Goal: Information Seeking & Learning: Learn about a topic

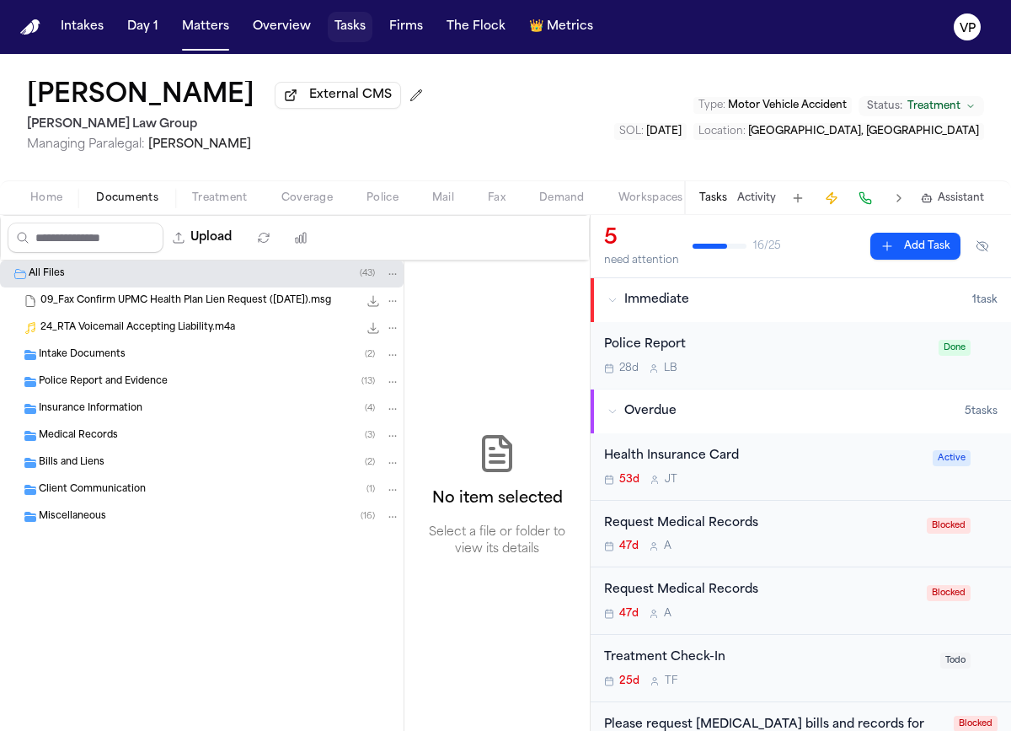
click at [350, 37] on button "Tasks" at bounding box center [350, 27] width 45 height 30
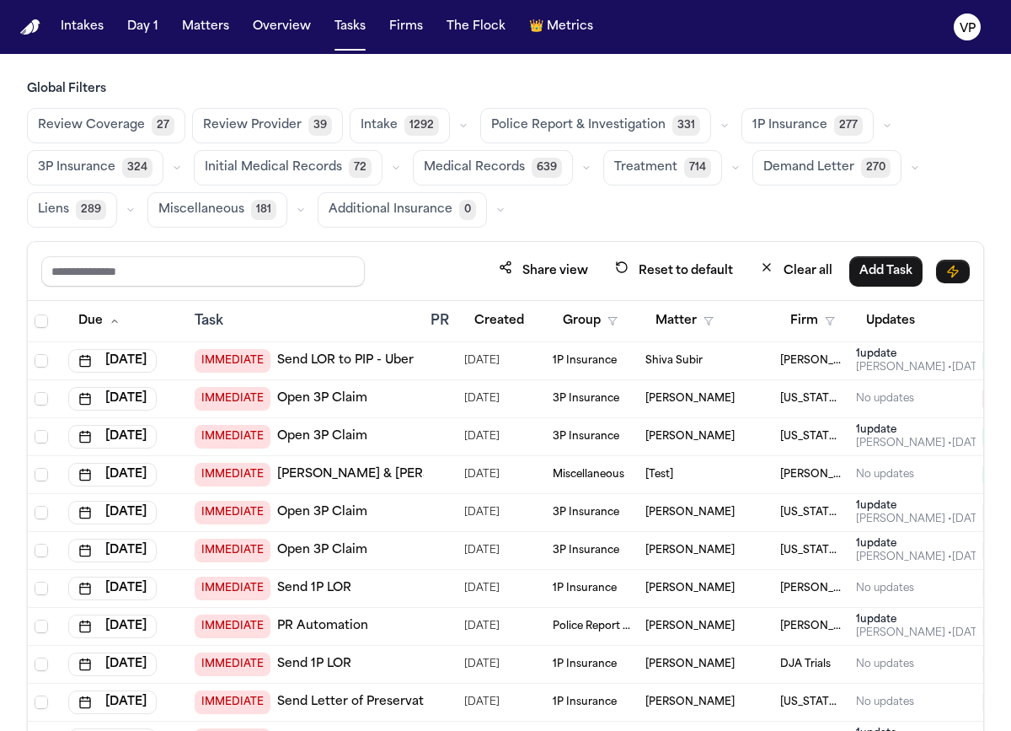
click at [149, 135] on button "Review Coverage 27" at bounding box center [106, 125] width 158 height 35
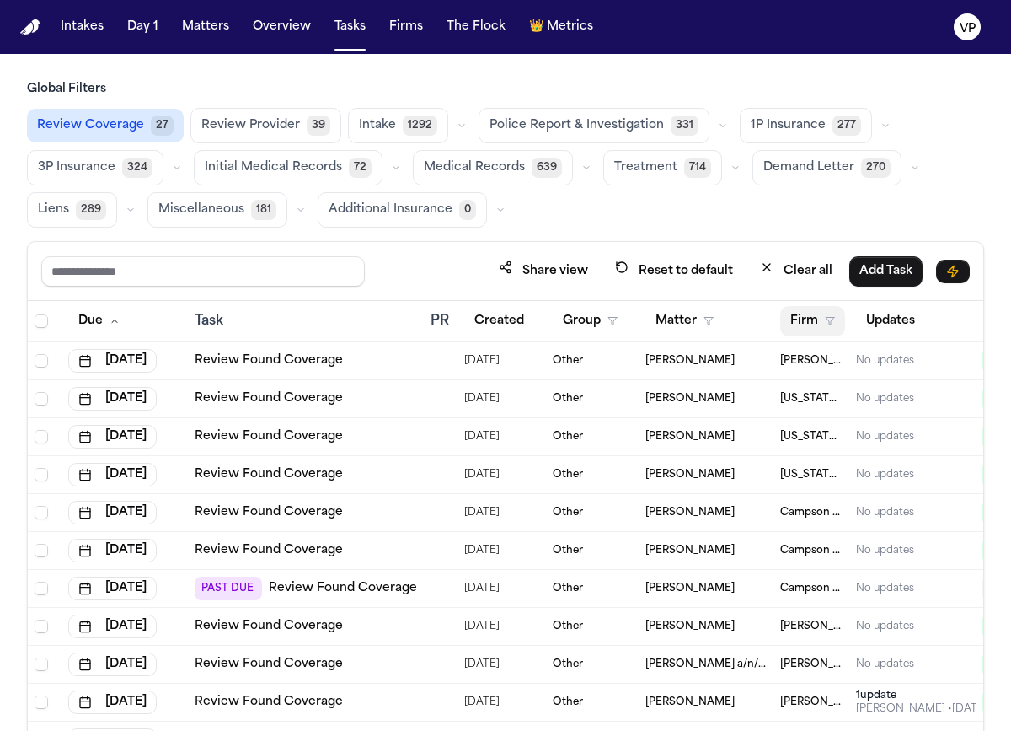
click at [808, 317] on button "Firm" at bounding box center [812, 321] width 65 height 30
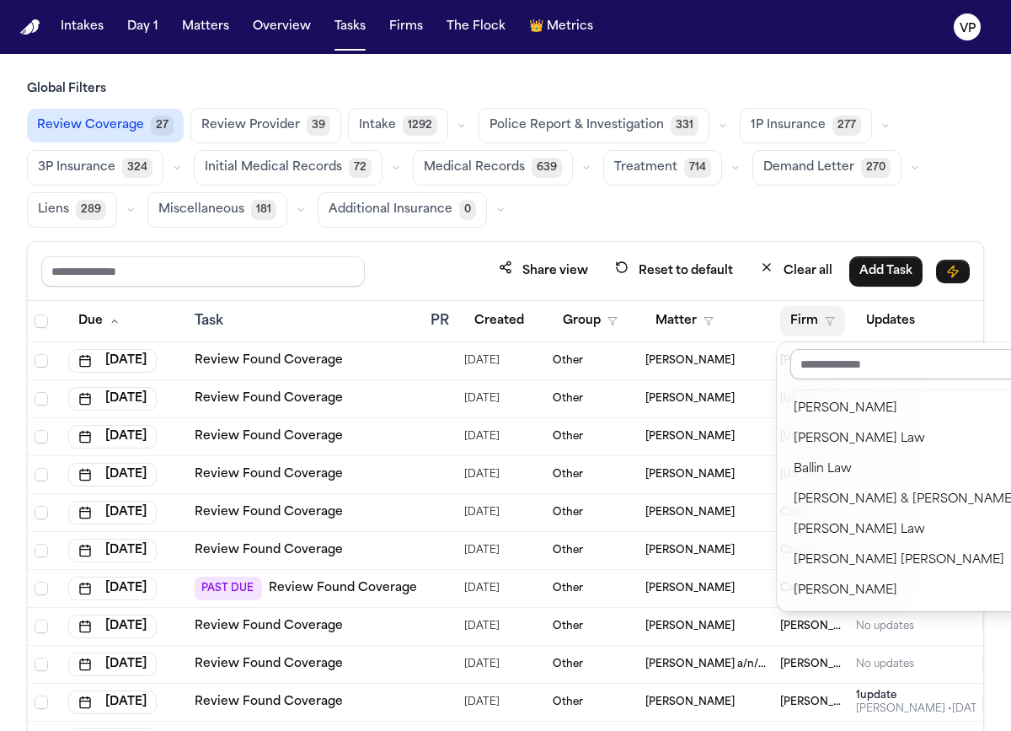
click at [834, 359] on input "text" at bounding box center [905, 364] width 229 height 30
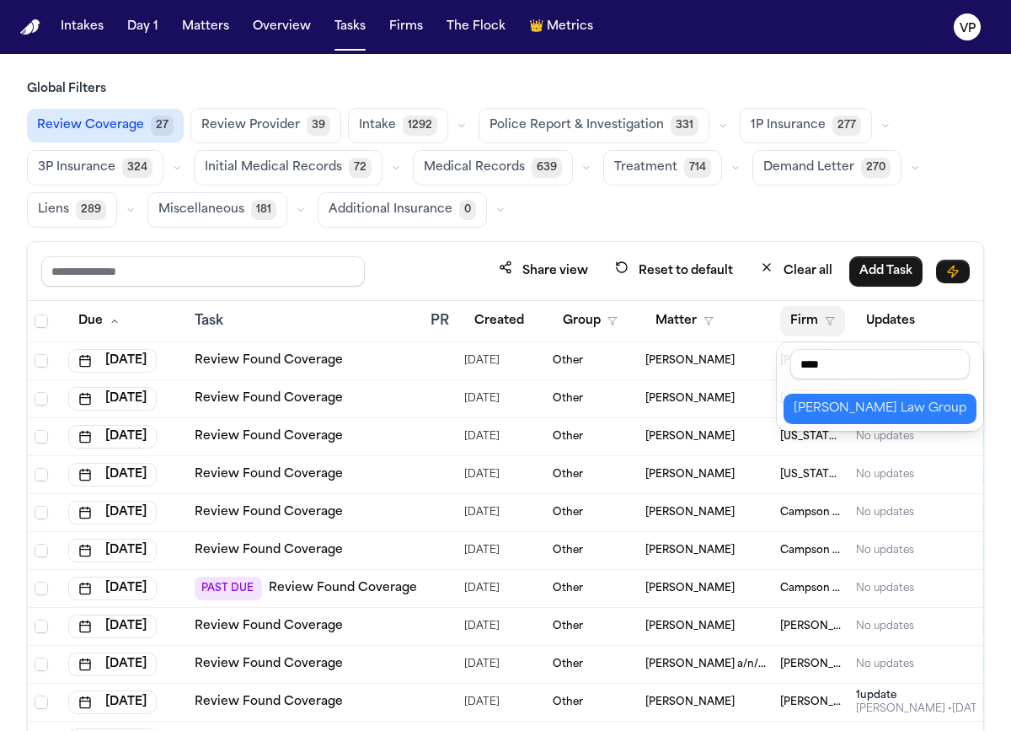
type input "****"
click at [860, 410] on div "[PERSON_NAME] Law Group" at bounding box center [880, 409] width 173 height 20
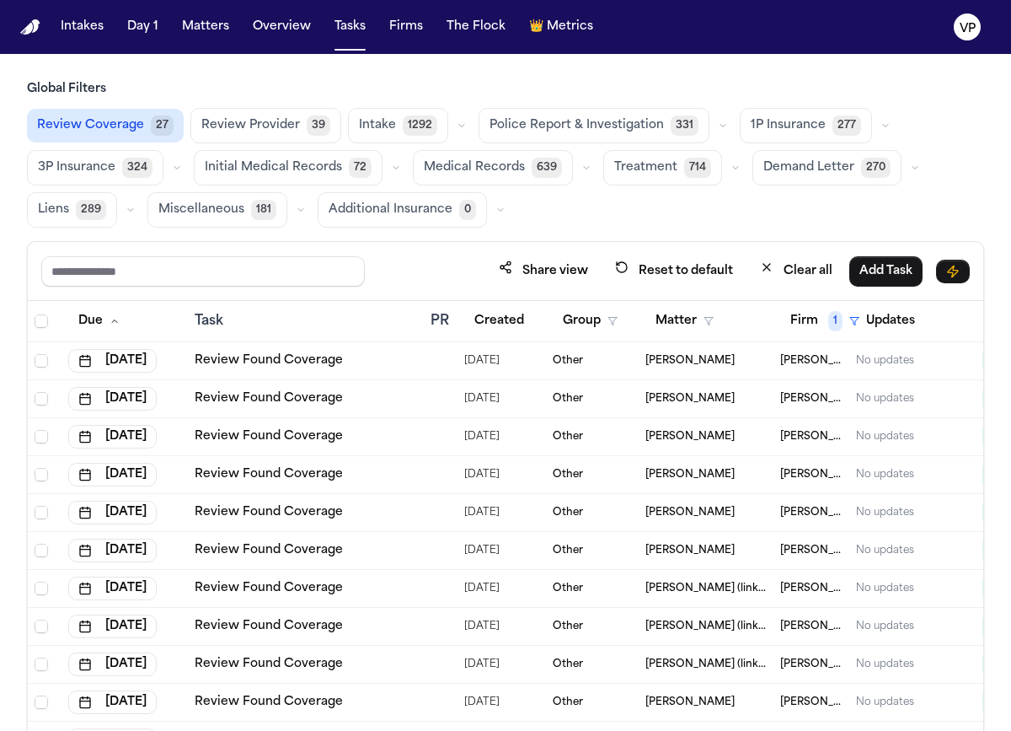
click at [239, 366] on link "Review Found Coverage" at bounding box center [269, 360] width 148 height 17
click at [253, 136] on button "Review Provider 39" at bounding box center [265, 125] width 151 height 35
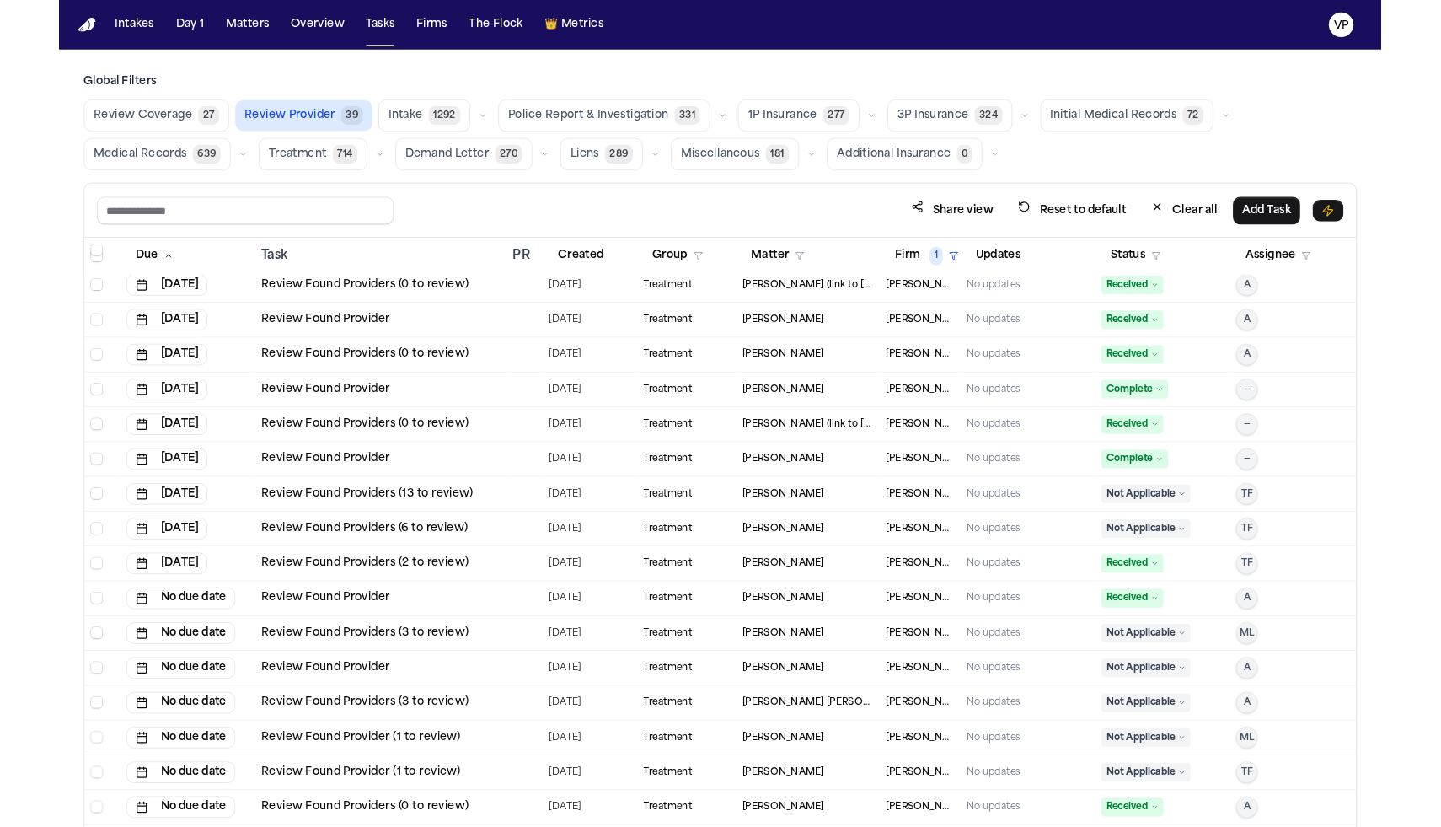
scroll to position [198, 0]
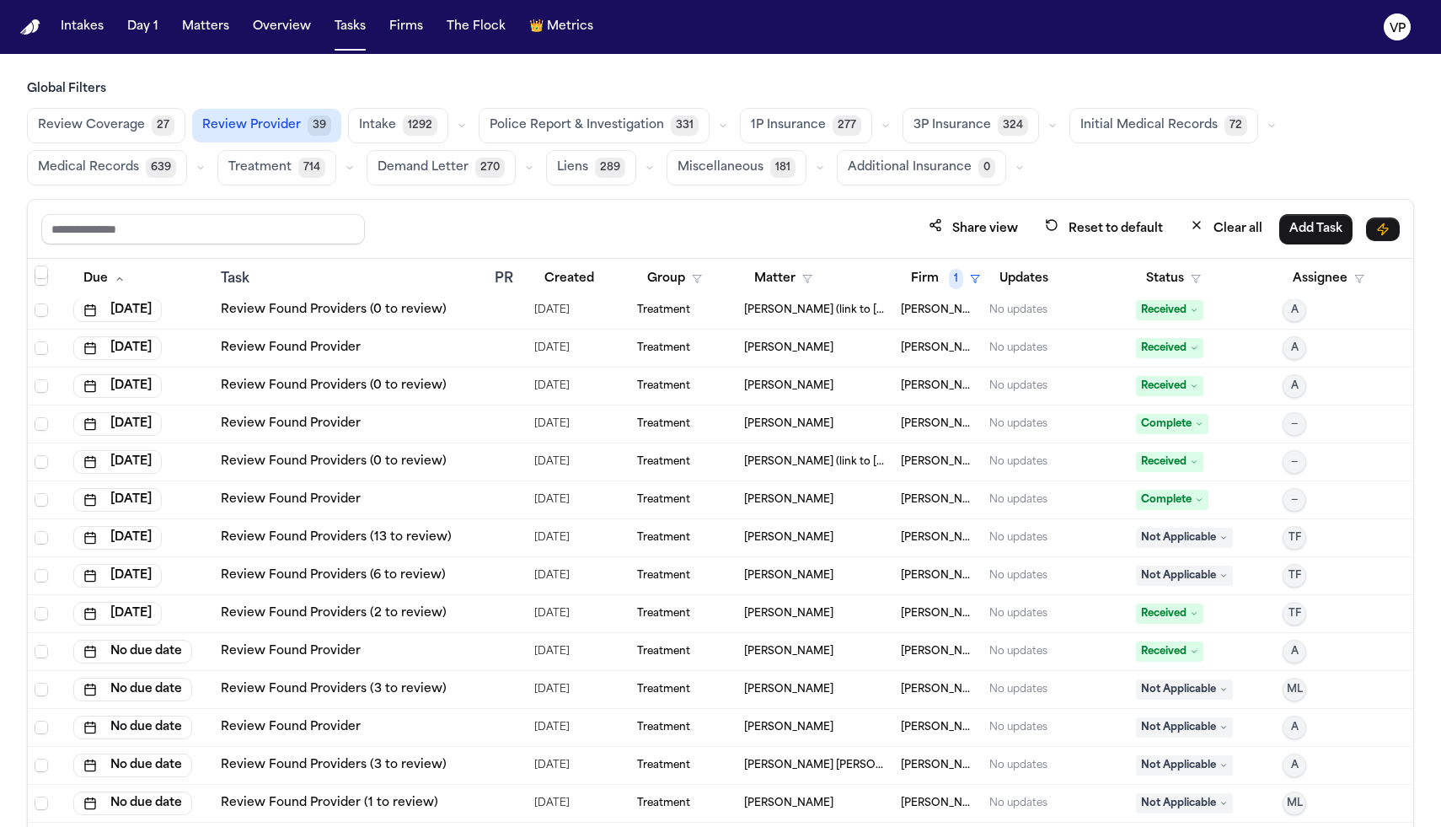
click at [243, 277] on div "Task" at bounding box center [351, 279] width 260 height 20
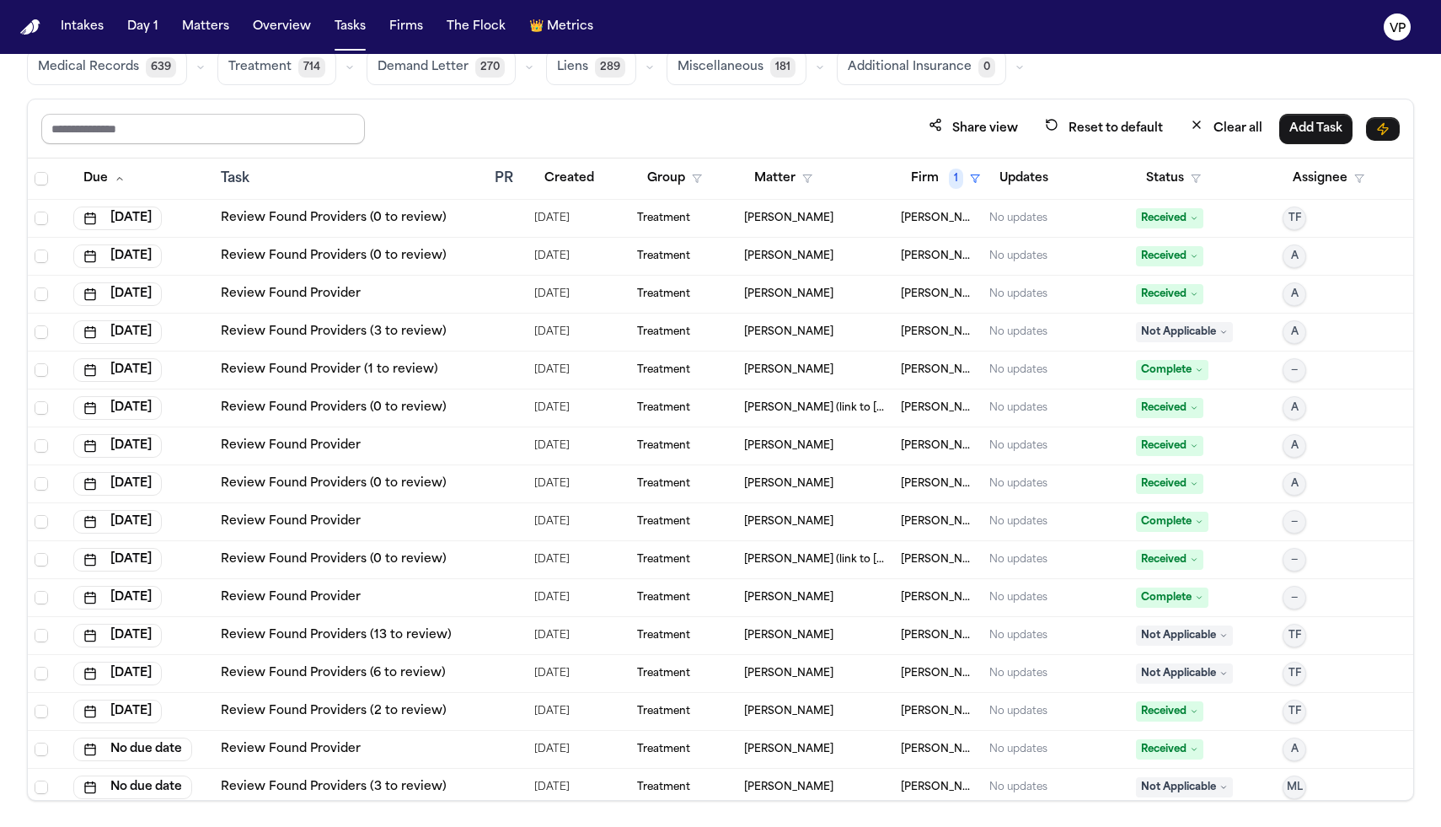
scroll to position [0, 0]
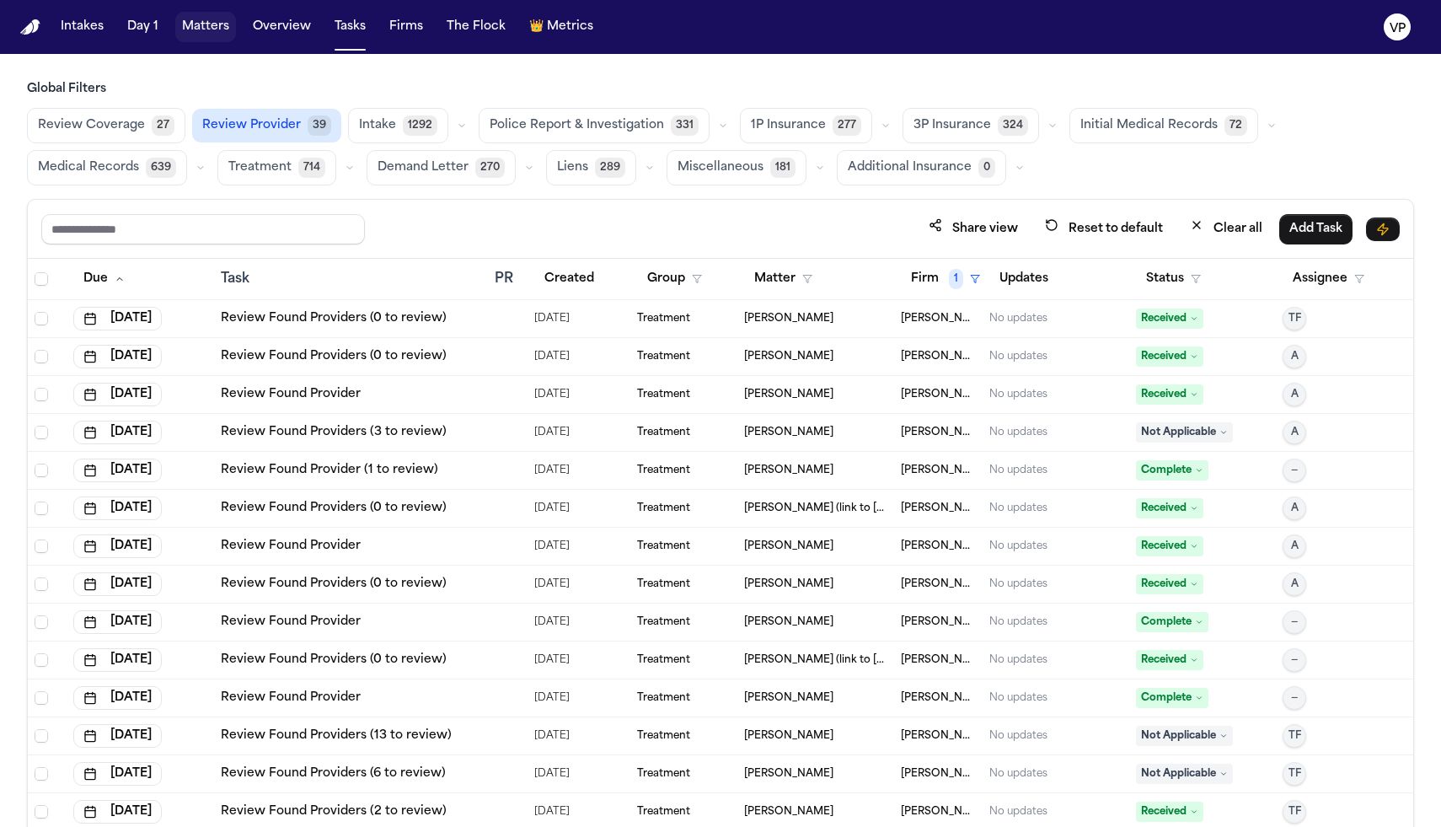
click at [200, 33] on button "Matters" at bounding box center [205, 27] width 61 height 30
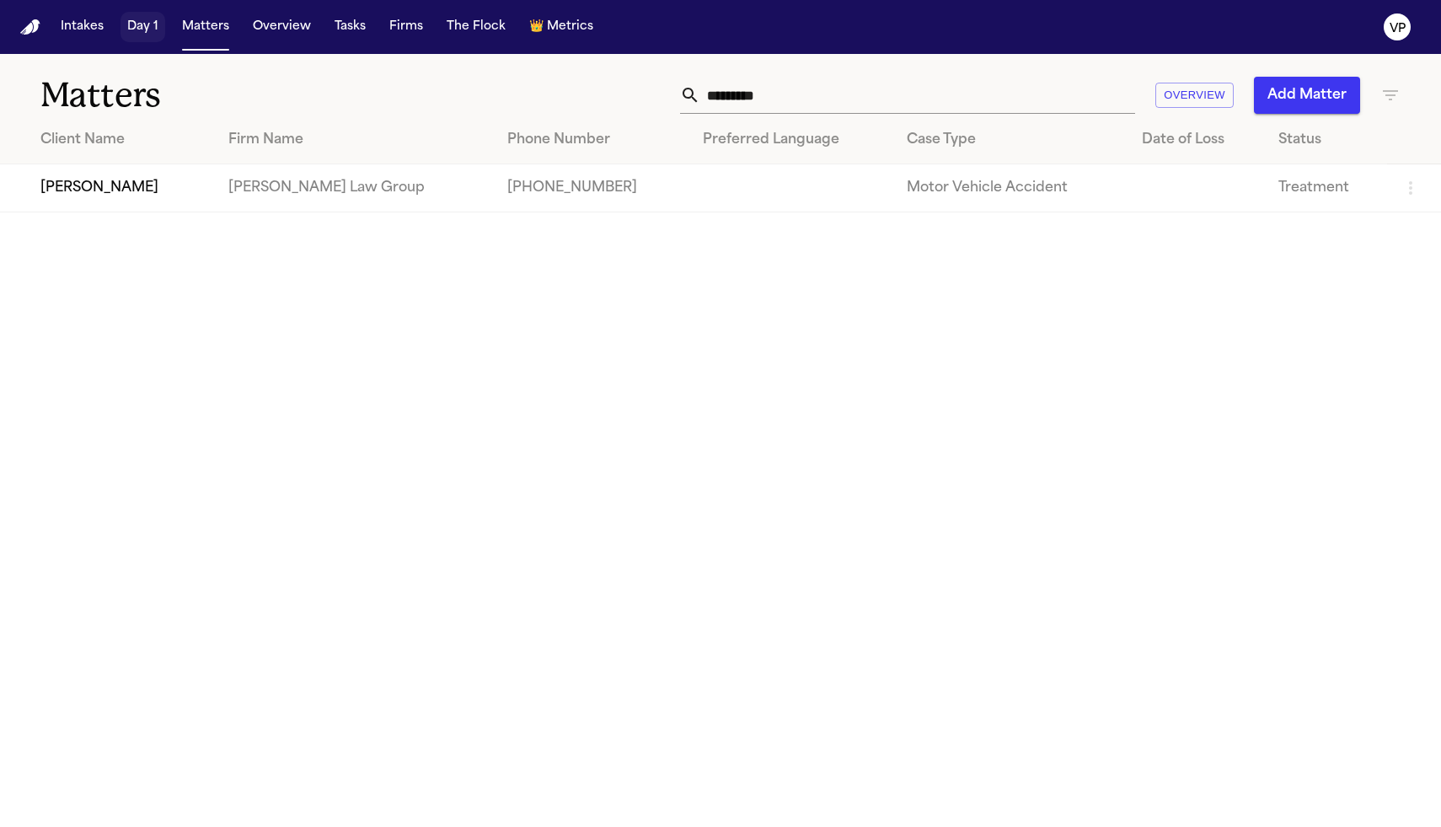
click at [147, 35] on button "Day 1" at bounding box center [143, 27] width 45 height 30
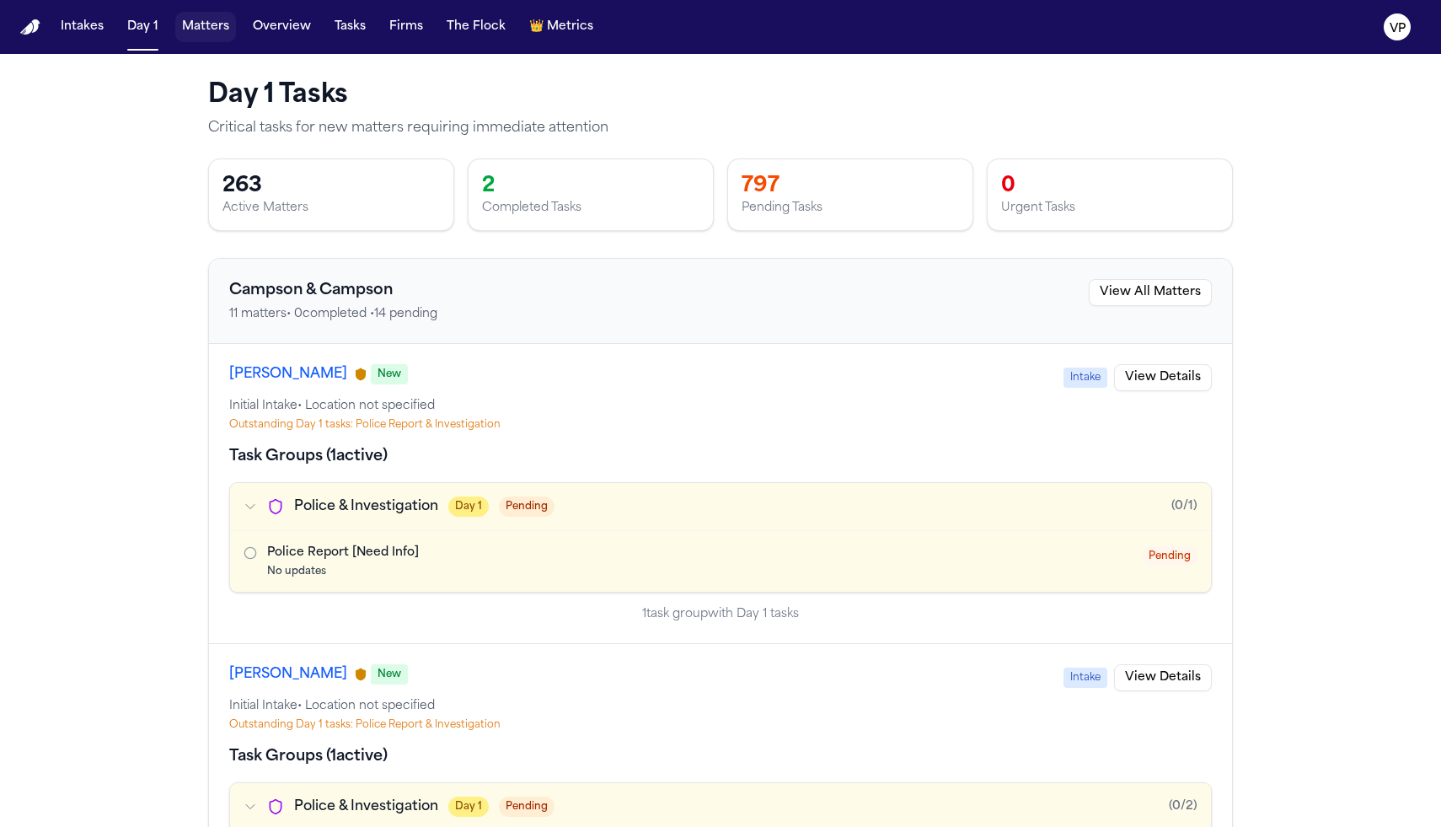
click at [196, 38] on button "Matters" at bounding box center [205, 27] width 61 height 30
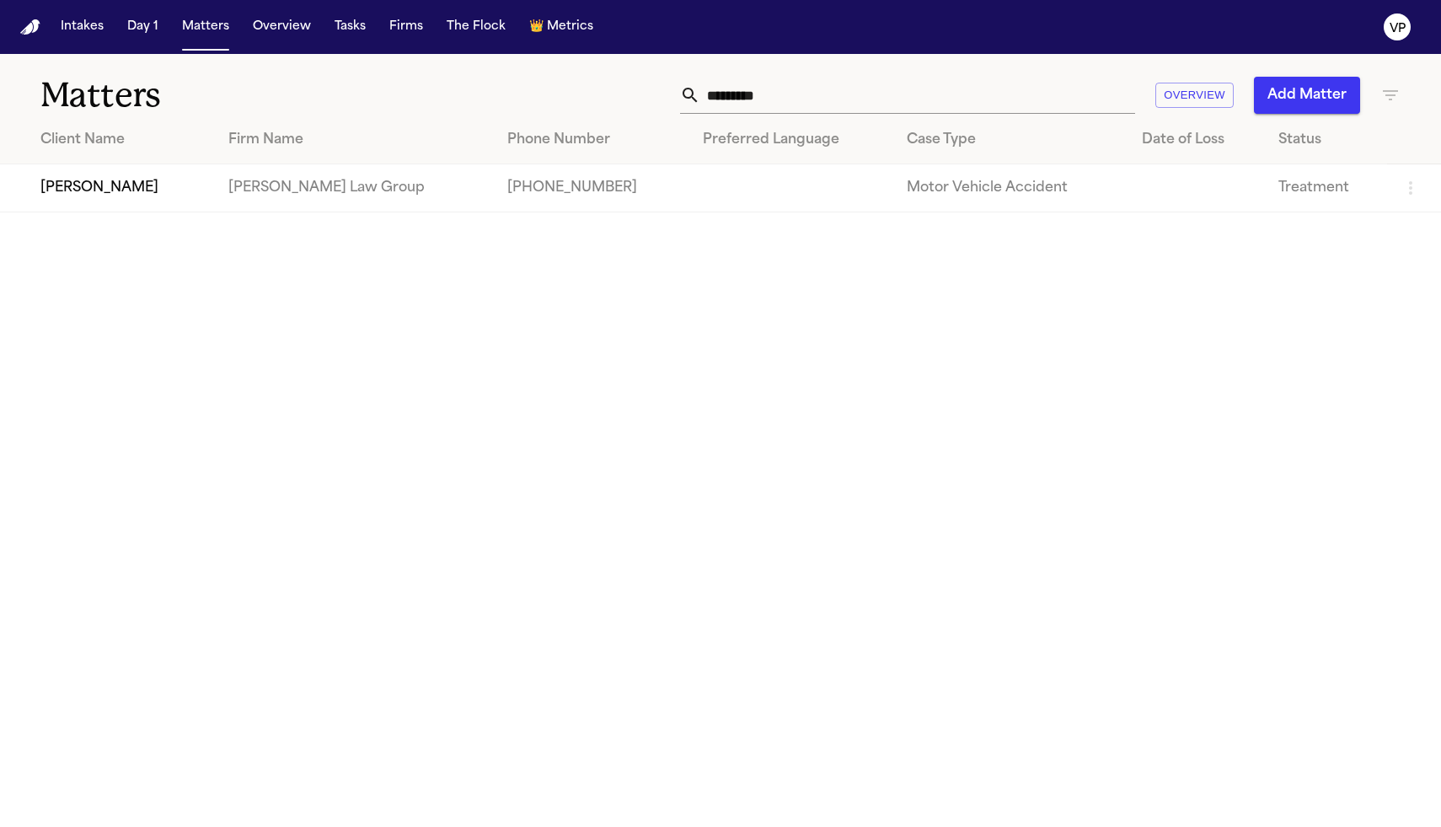
click at [813, 87] on input "*********" at bounding box center [917, 95] width 435 height 37
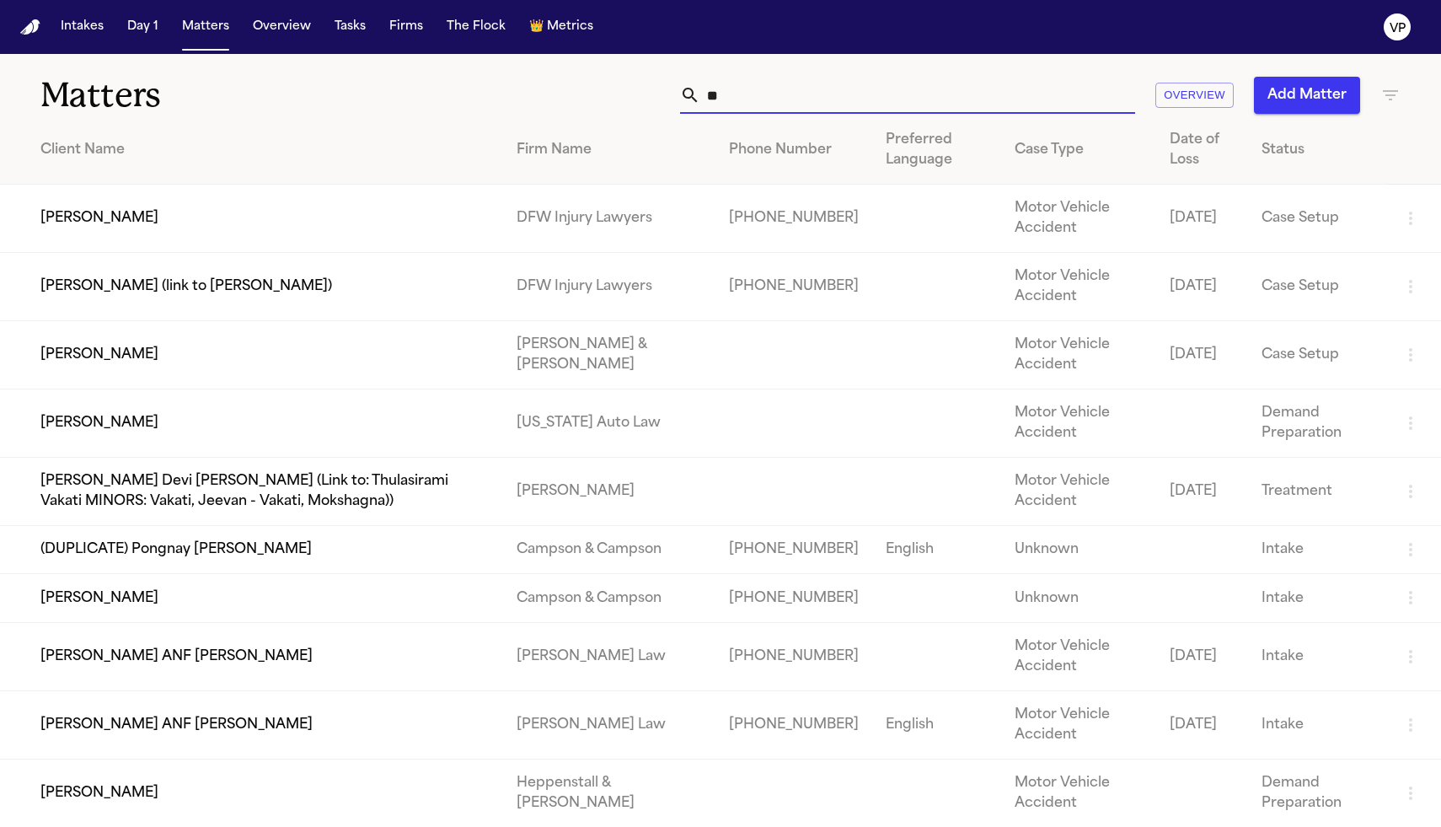
type input "*"
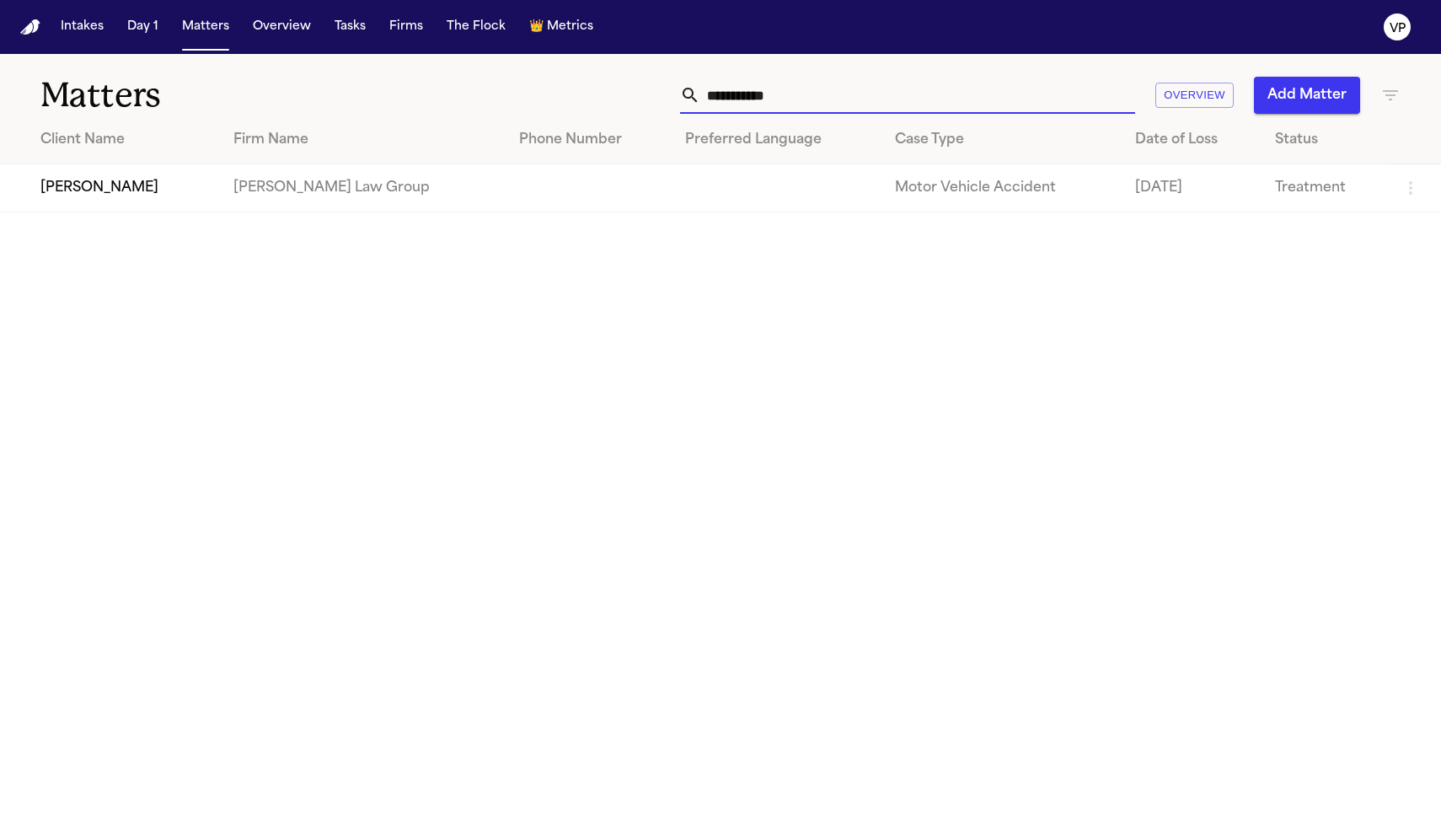
type input "**********"
click at [70, 192] on td "[PERSON_NAME]" at bounding box center [110, 188] width 220 height 48
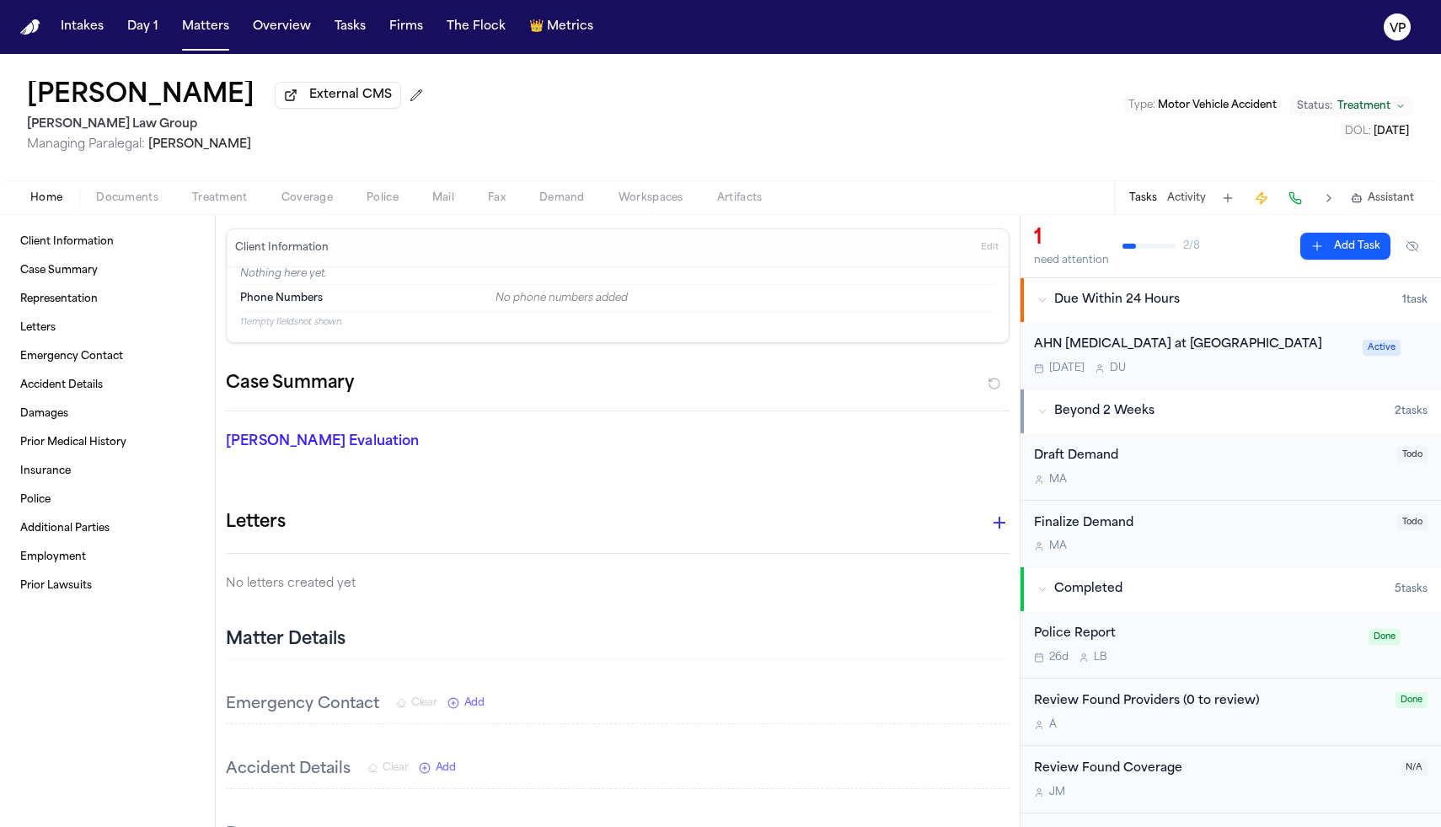
click at [1011, 347] on div "AHN [MEDICAL_DATA] at [GEOGRAPHIC_DATA]" at bounding box center [1193, 344] width 319 height 19
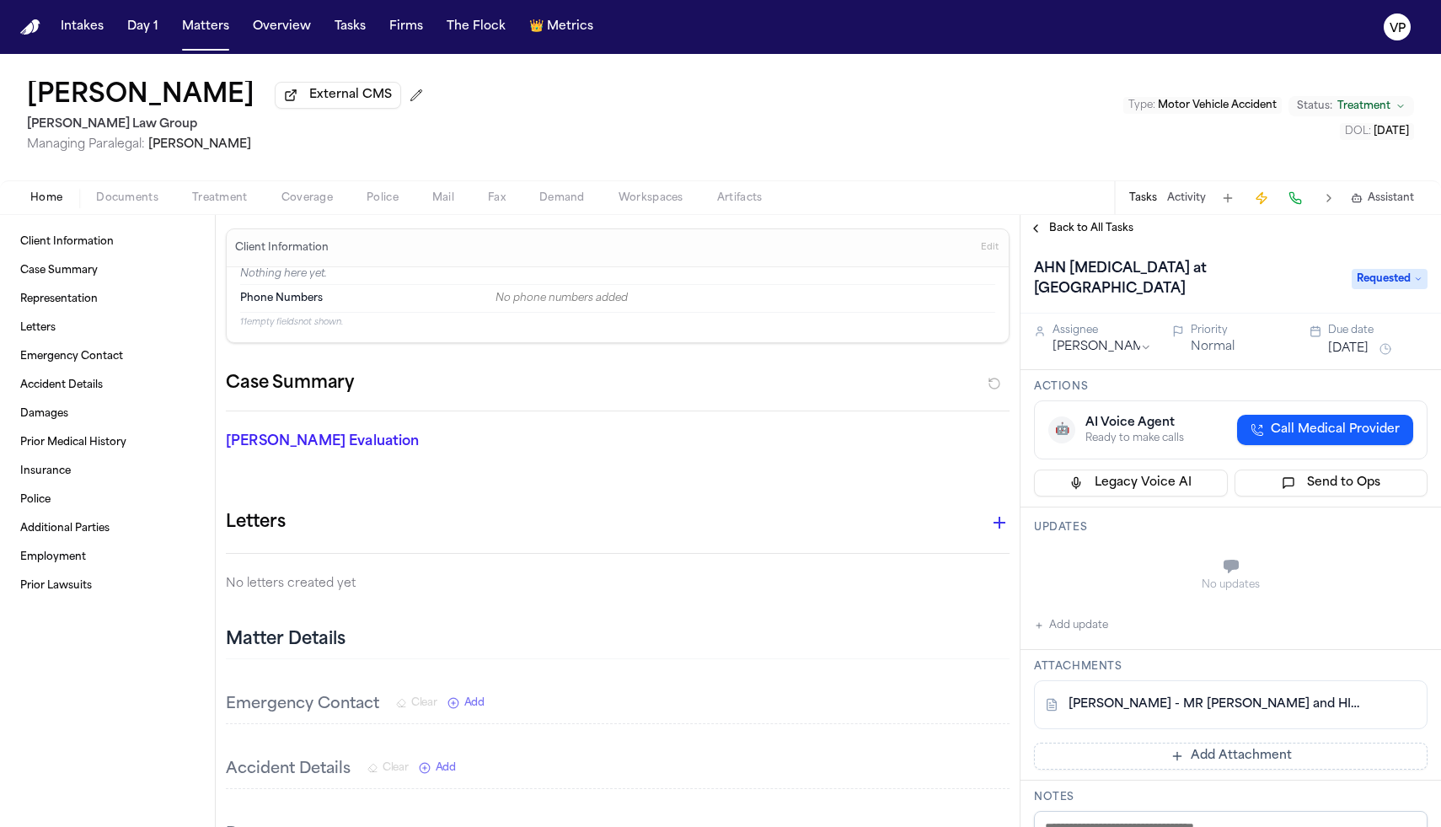
click at [1011, 234] on button "Back to All Tasks" at bounding box center [1081, 228] width 121 height 13
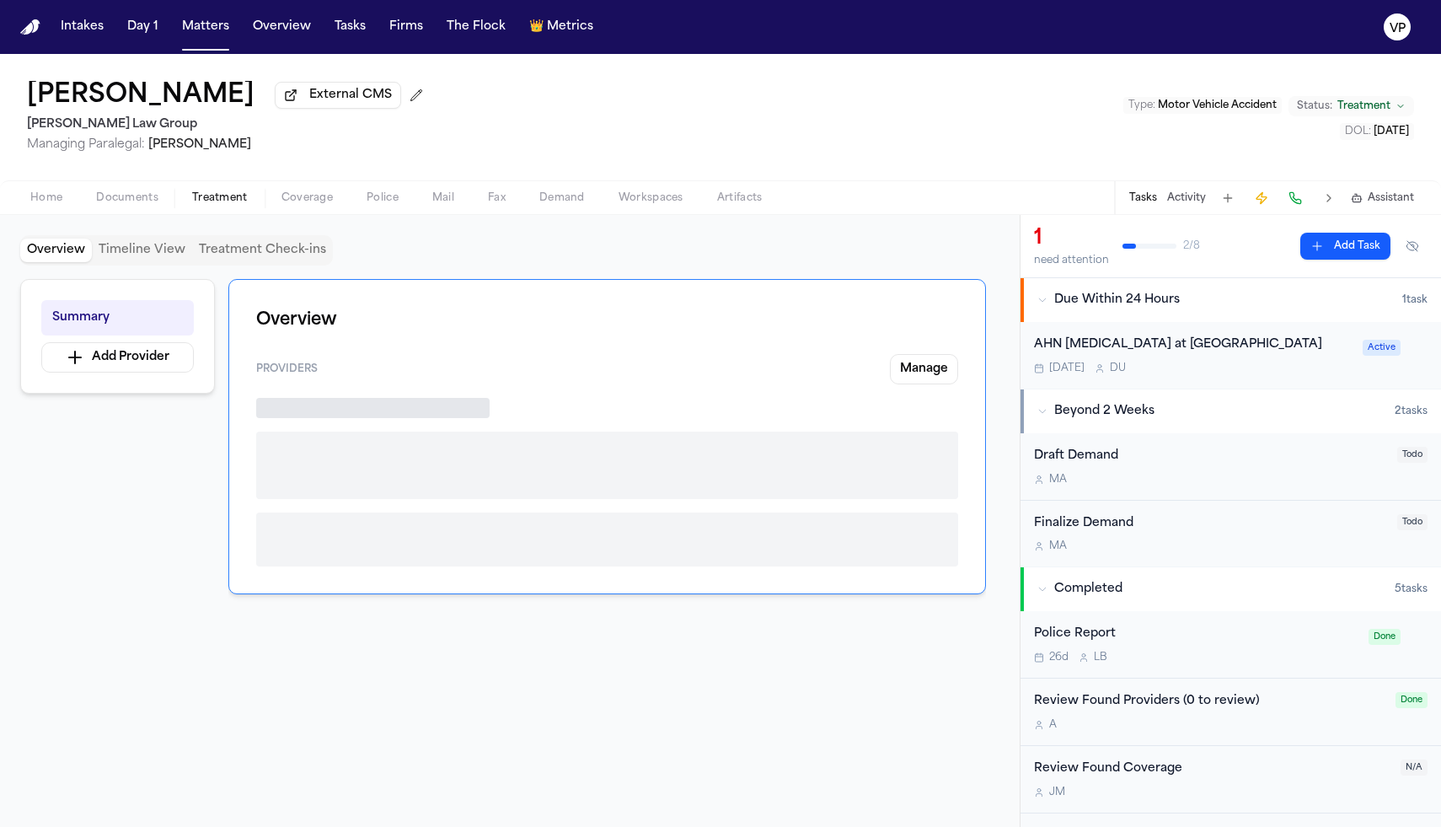
click at [220, 202] on span "Treatment" at bounding box center [220, 197] width 56 height 13
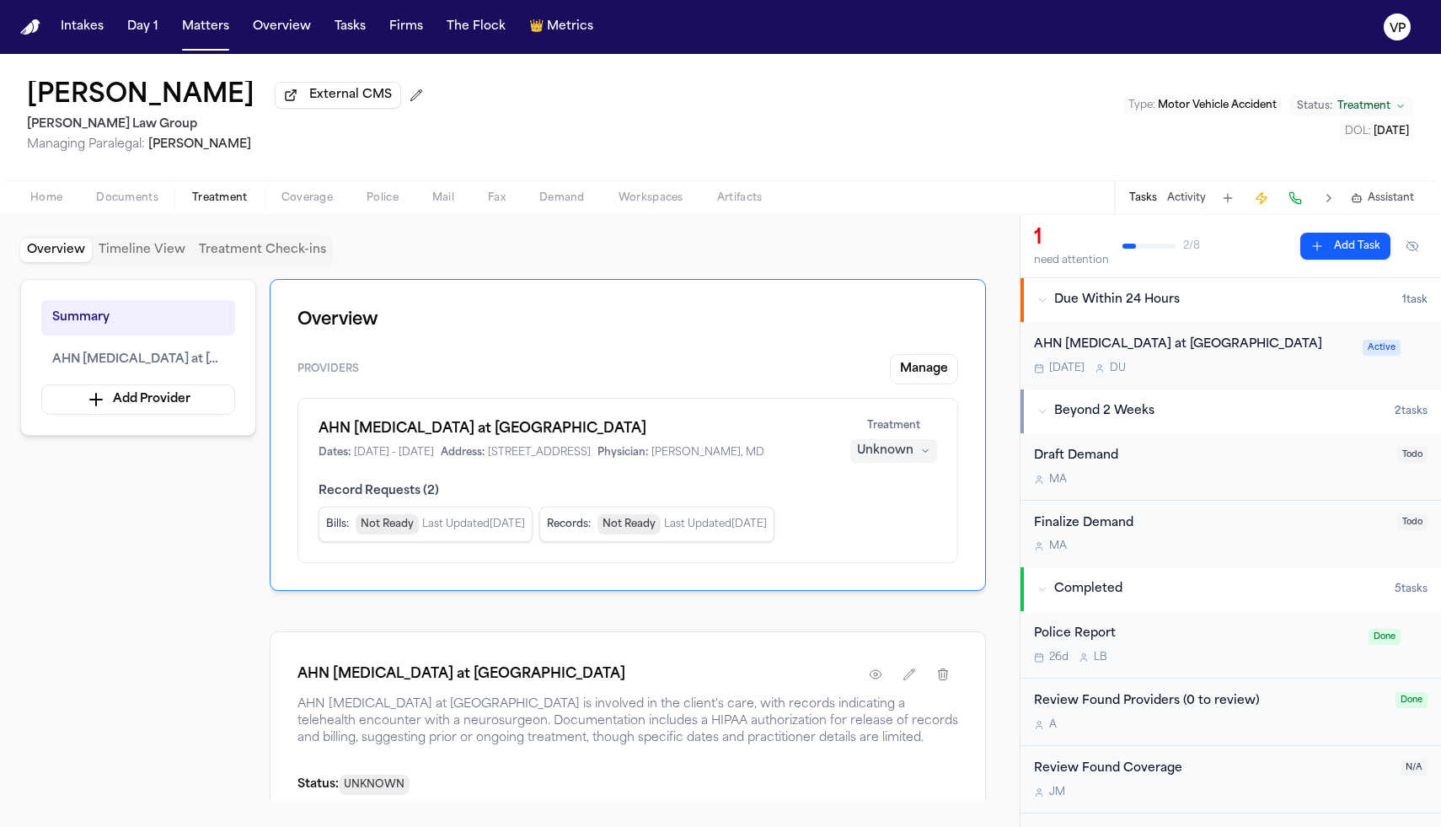
click at [893, 455] on div "Unknown" at bounding box center [885, 450] width 56 height 17
click at [869, 494] on span "Treating" at bounding box center [863, 488] width 47 height 17
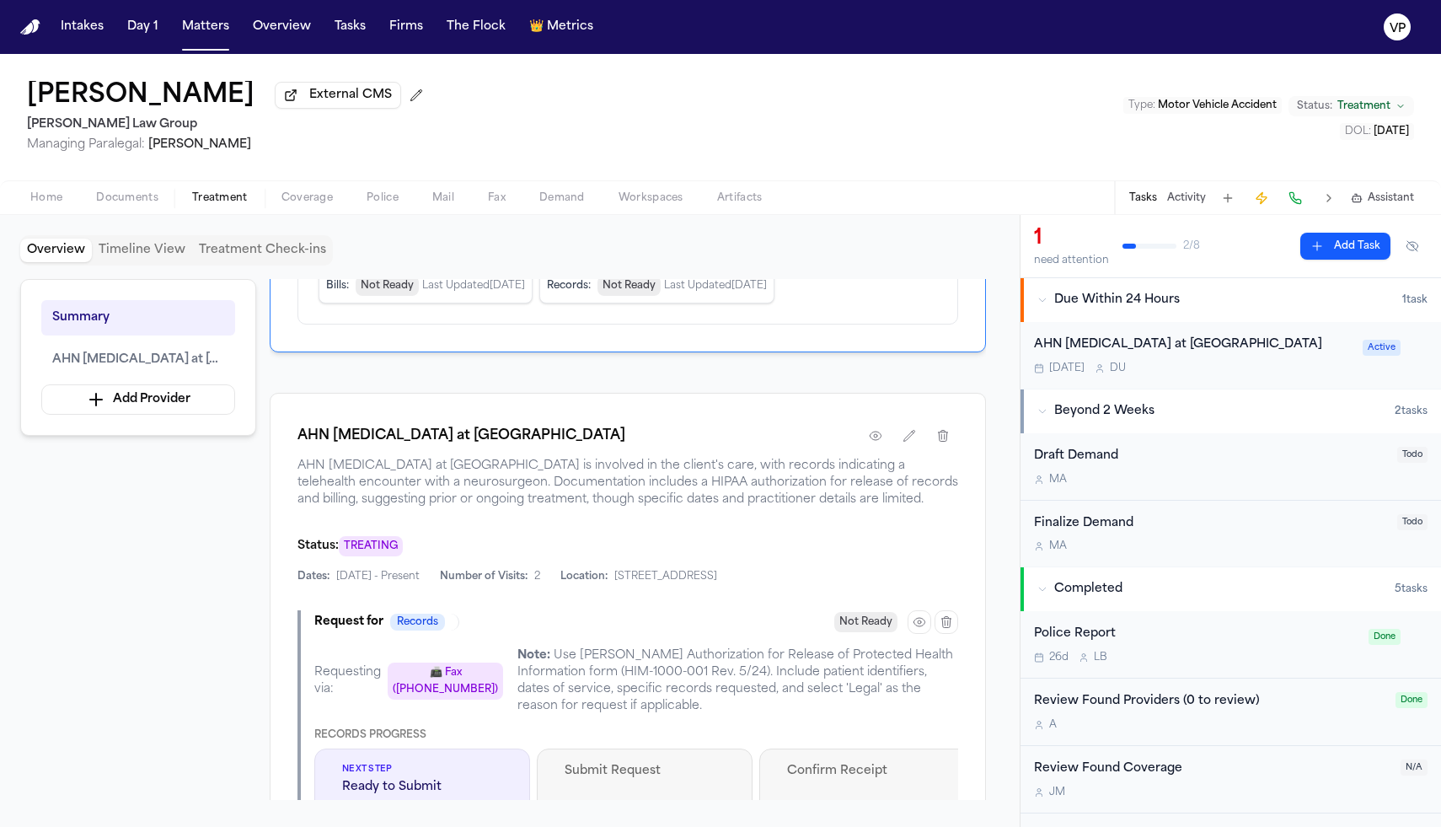
scroll to position [280, 0]
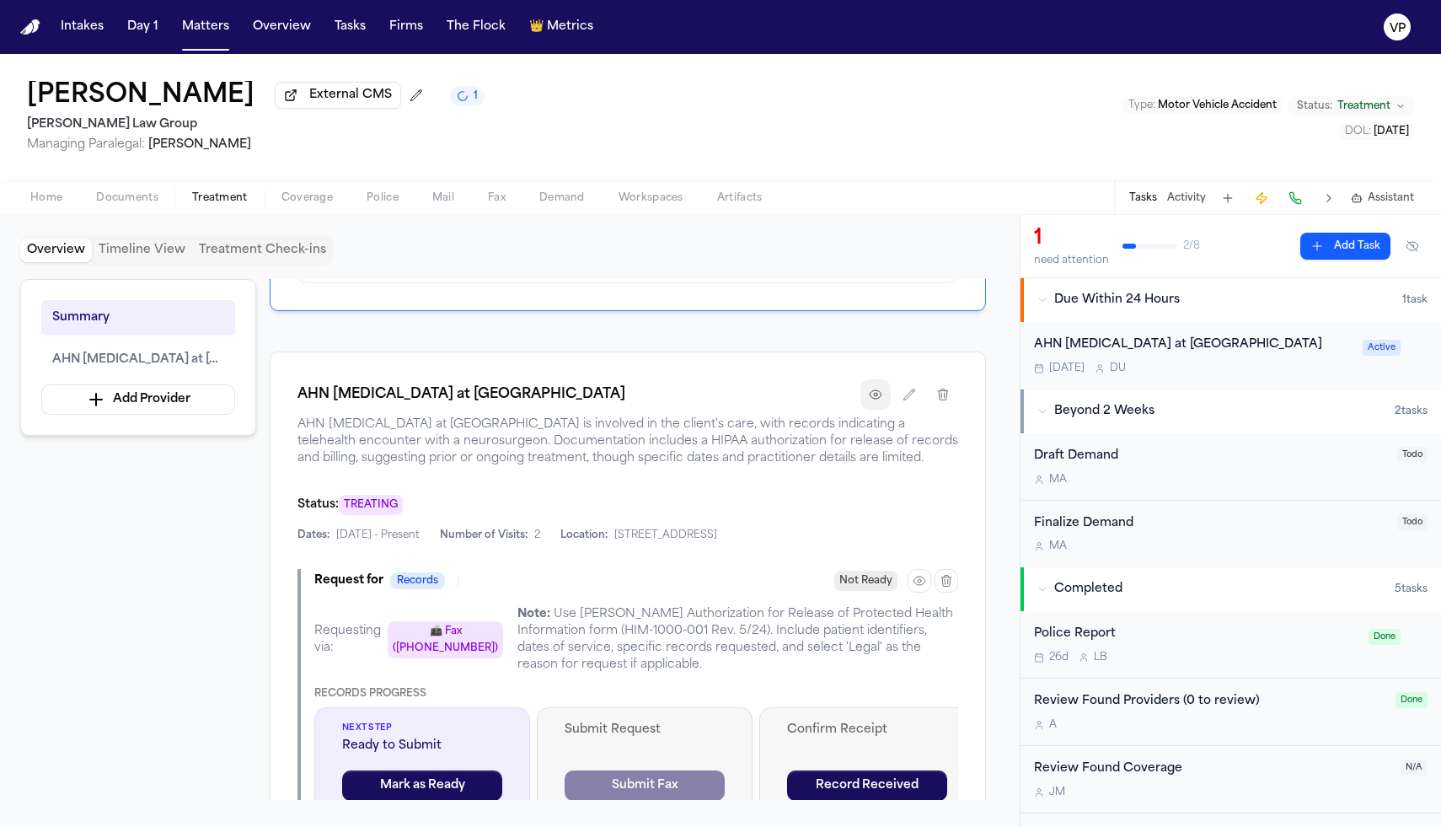
click at [881, 401] on icon "button" at bounding box center [875, 394] width 13 height 13
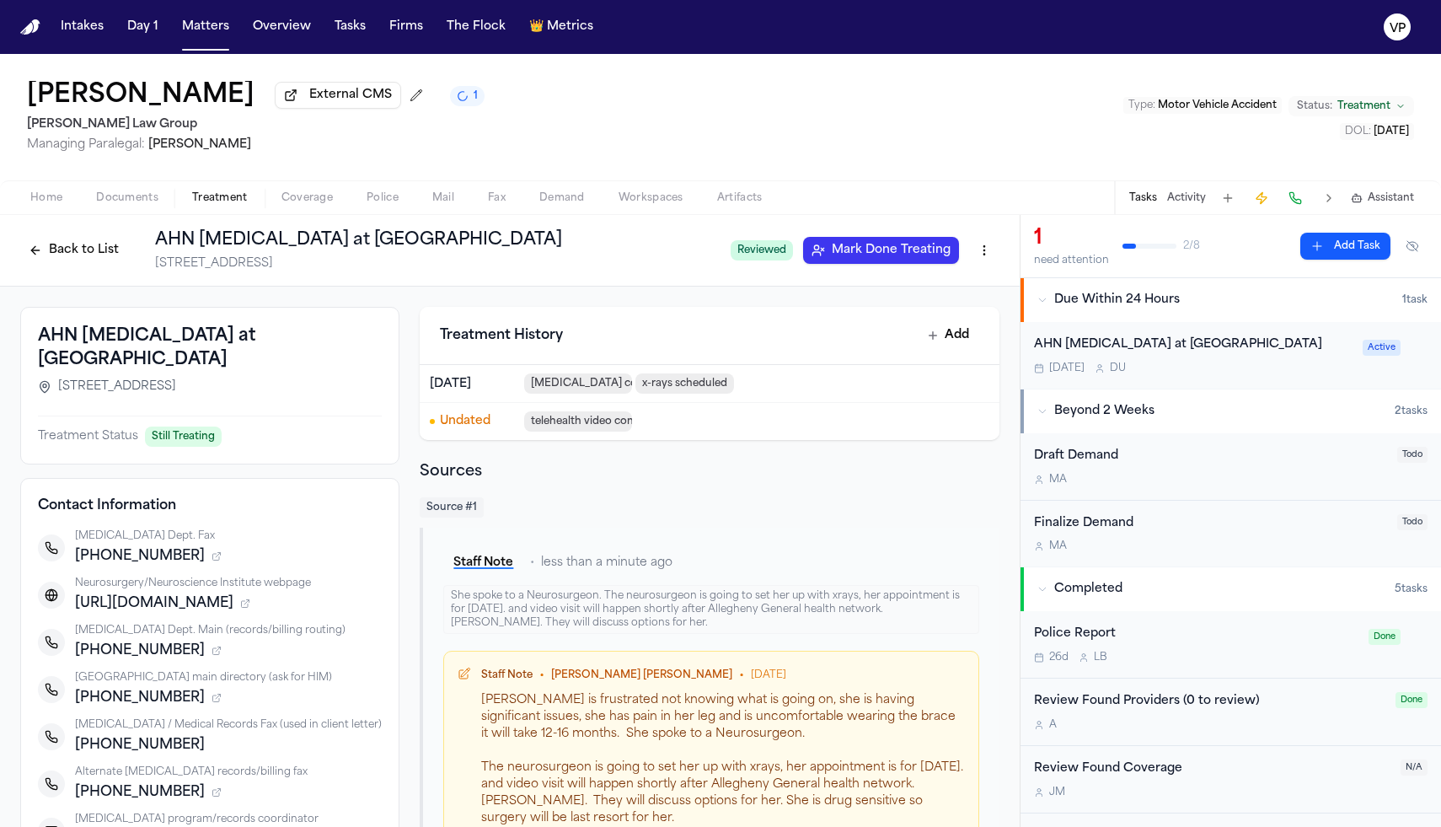
click at [224, 205] on span "Treatment" at bounding box center [220, 197] width 56 height 13
click at [76, 244] on button "Back to List" at bounding box center [73, 250] width 107 height 27
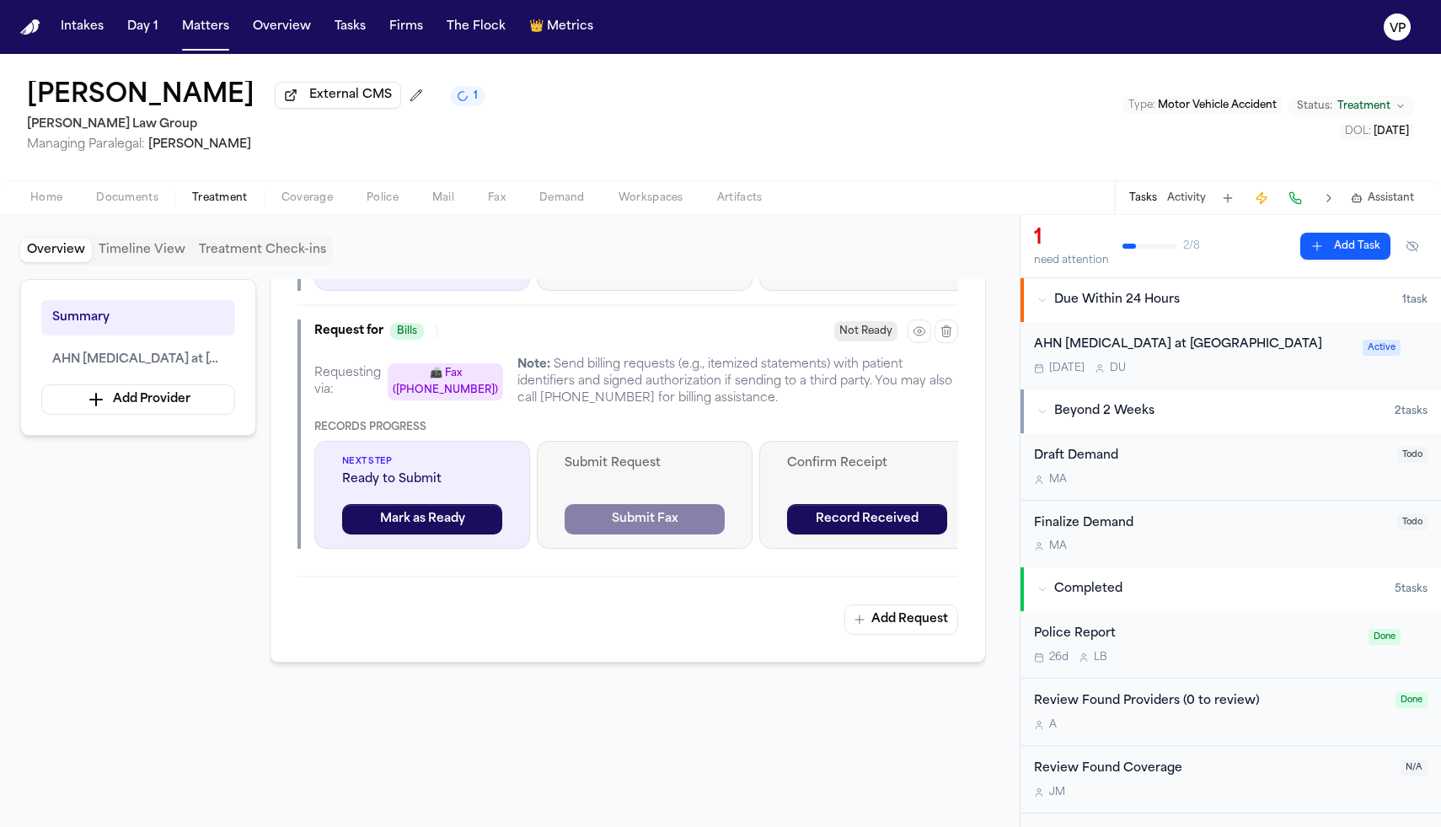
scroll to position [927, 0]
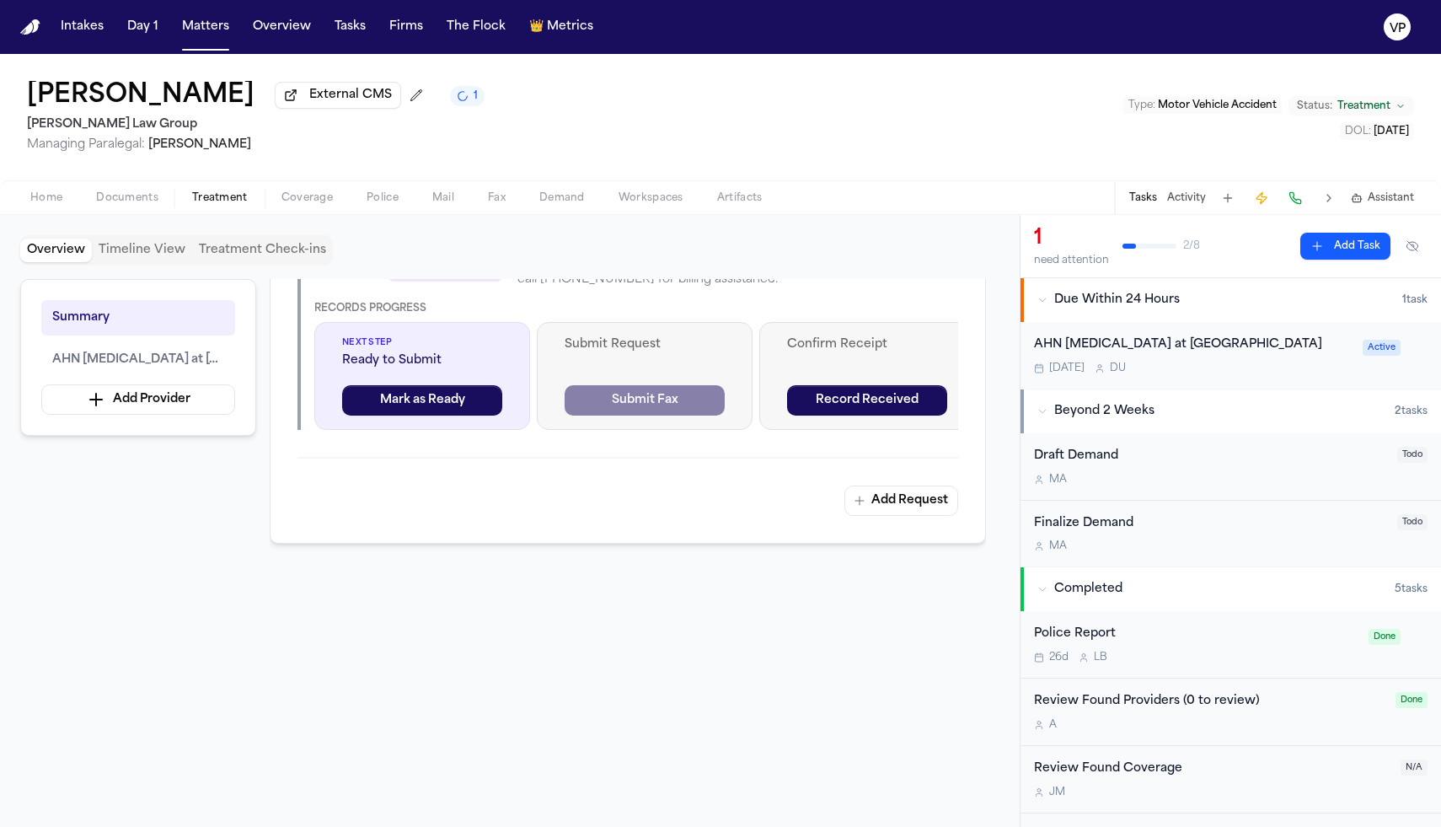
click at [100, 202] on span "Documents" at bounding box center [127, 197] width 62 height 13
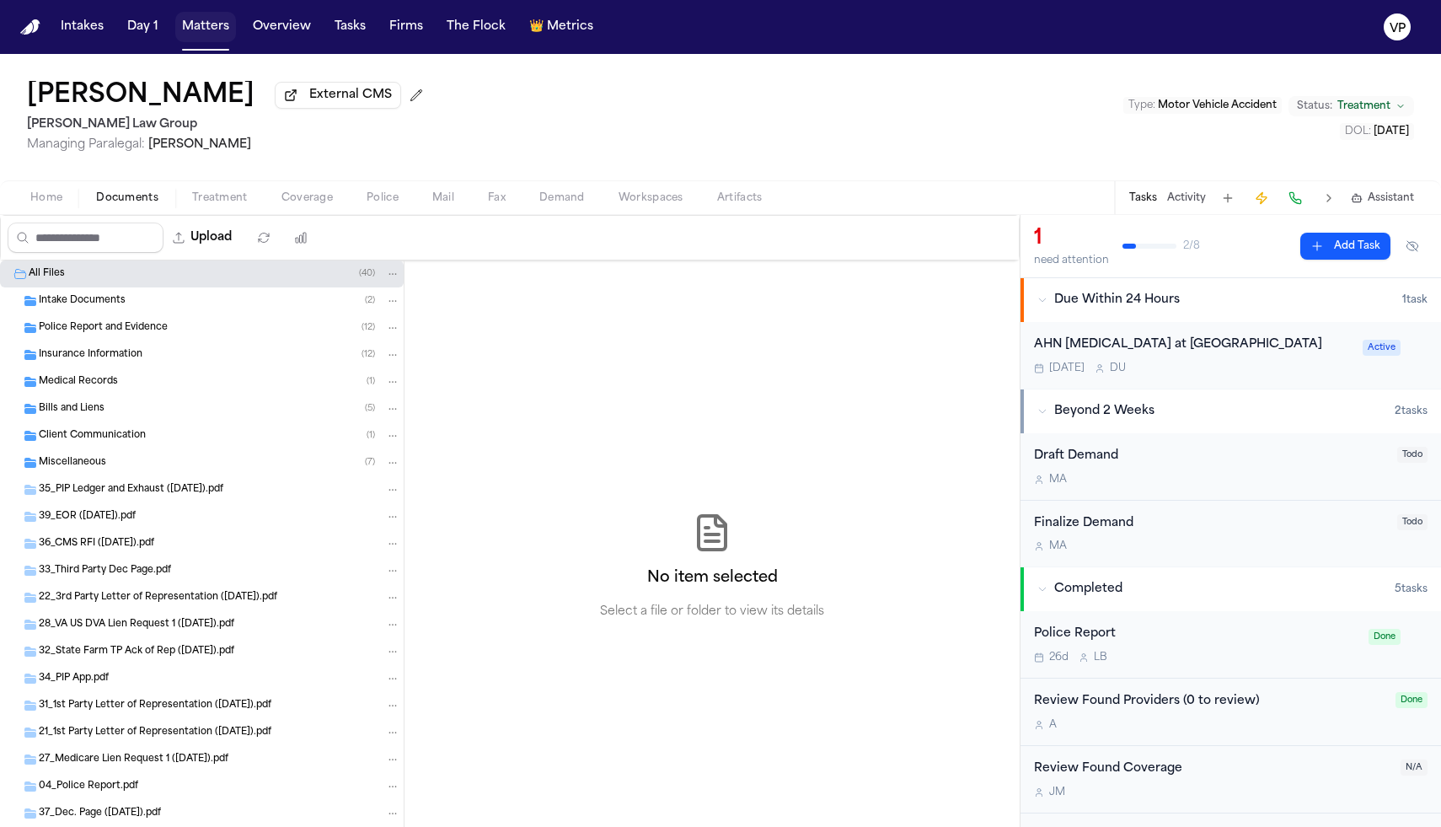
click at [196, 29] on button "Matters" at bounding box center [205, 27] width 61 height 30
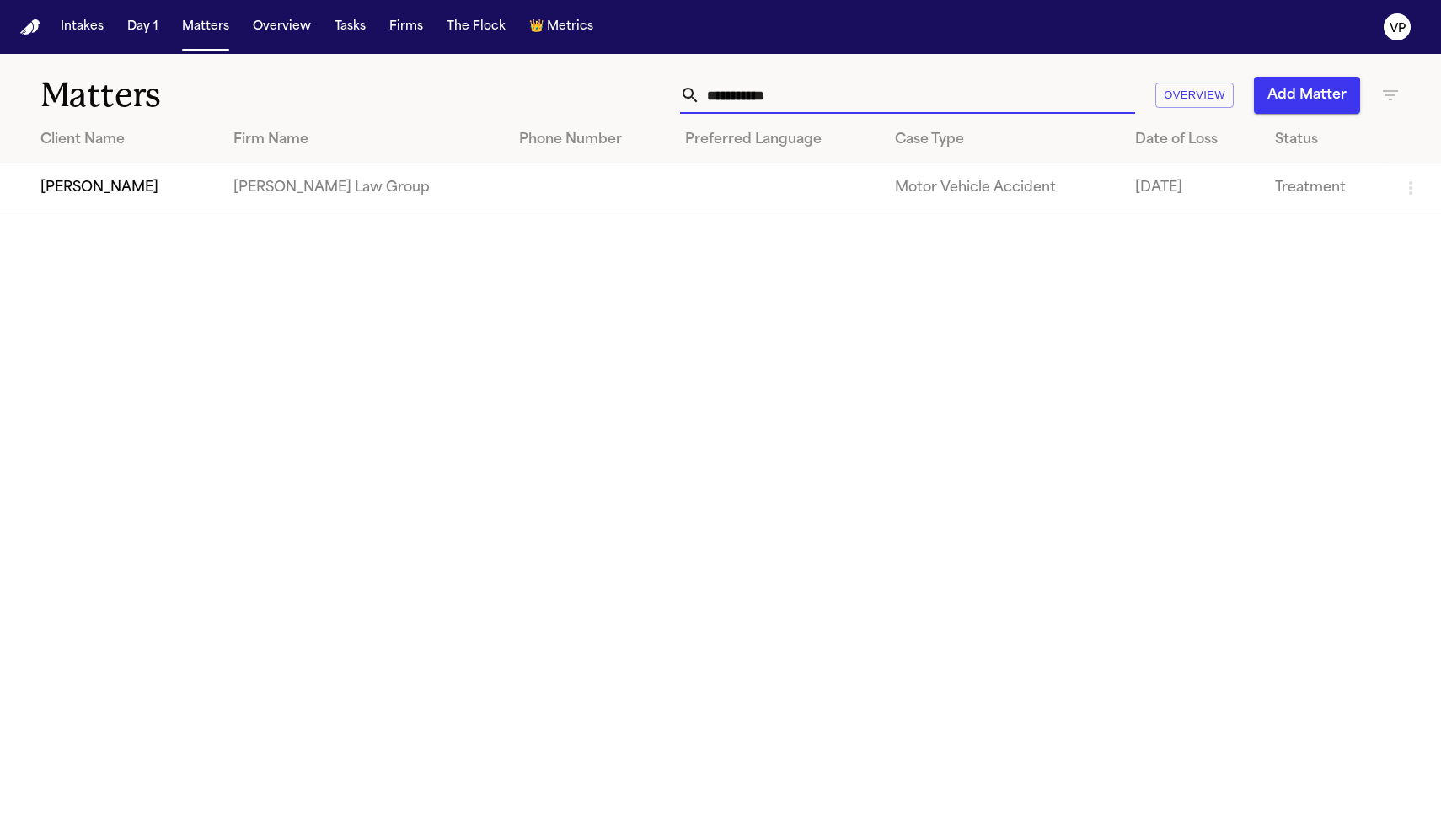
click at [796, 98] on input "**********" at bounding box center [917, 95] width 435 height 37
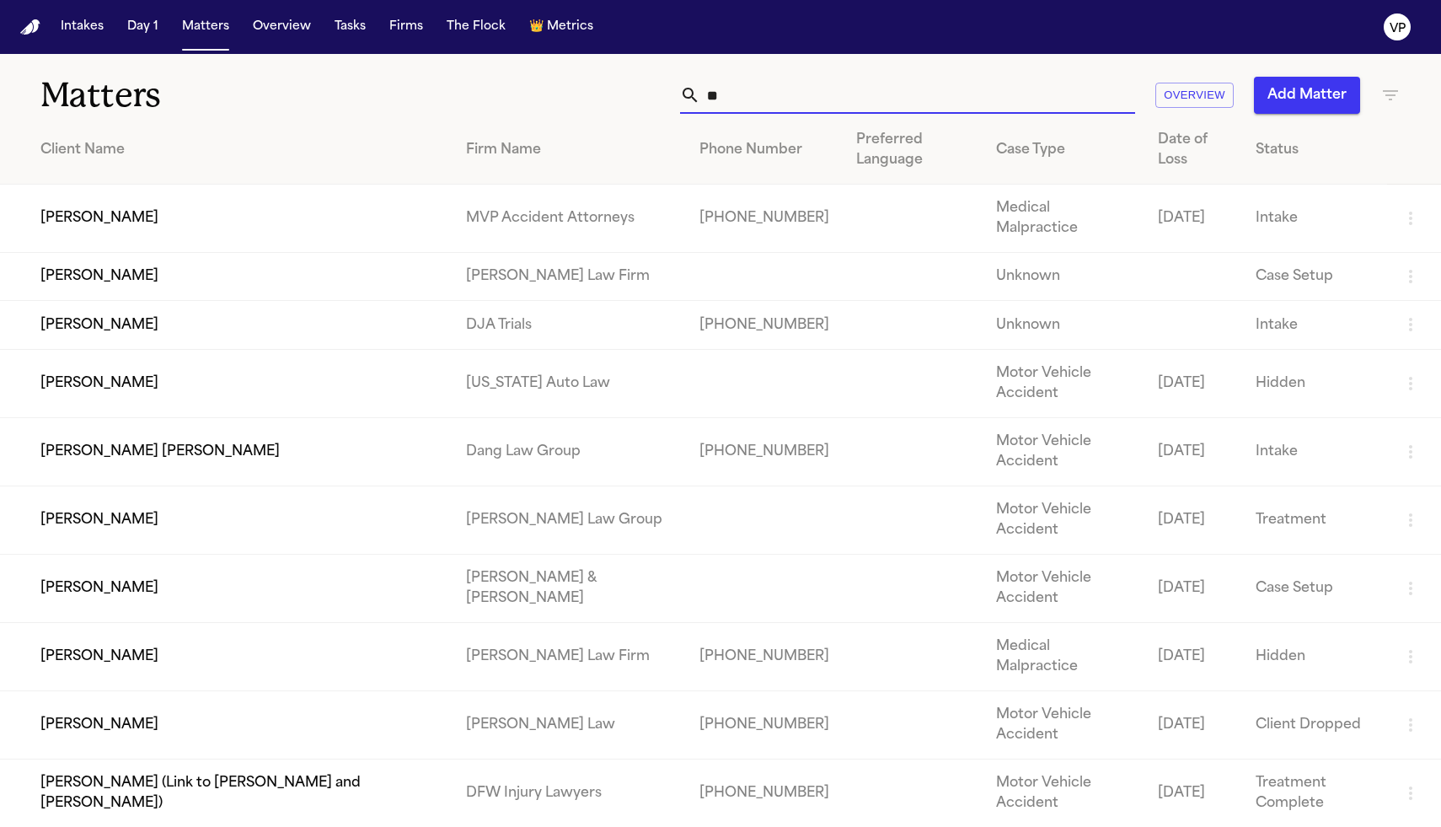
type input "*"
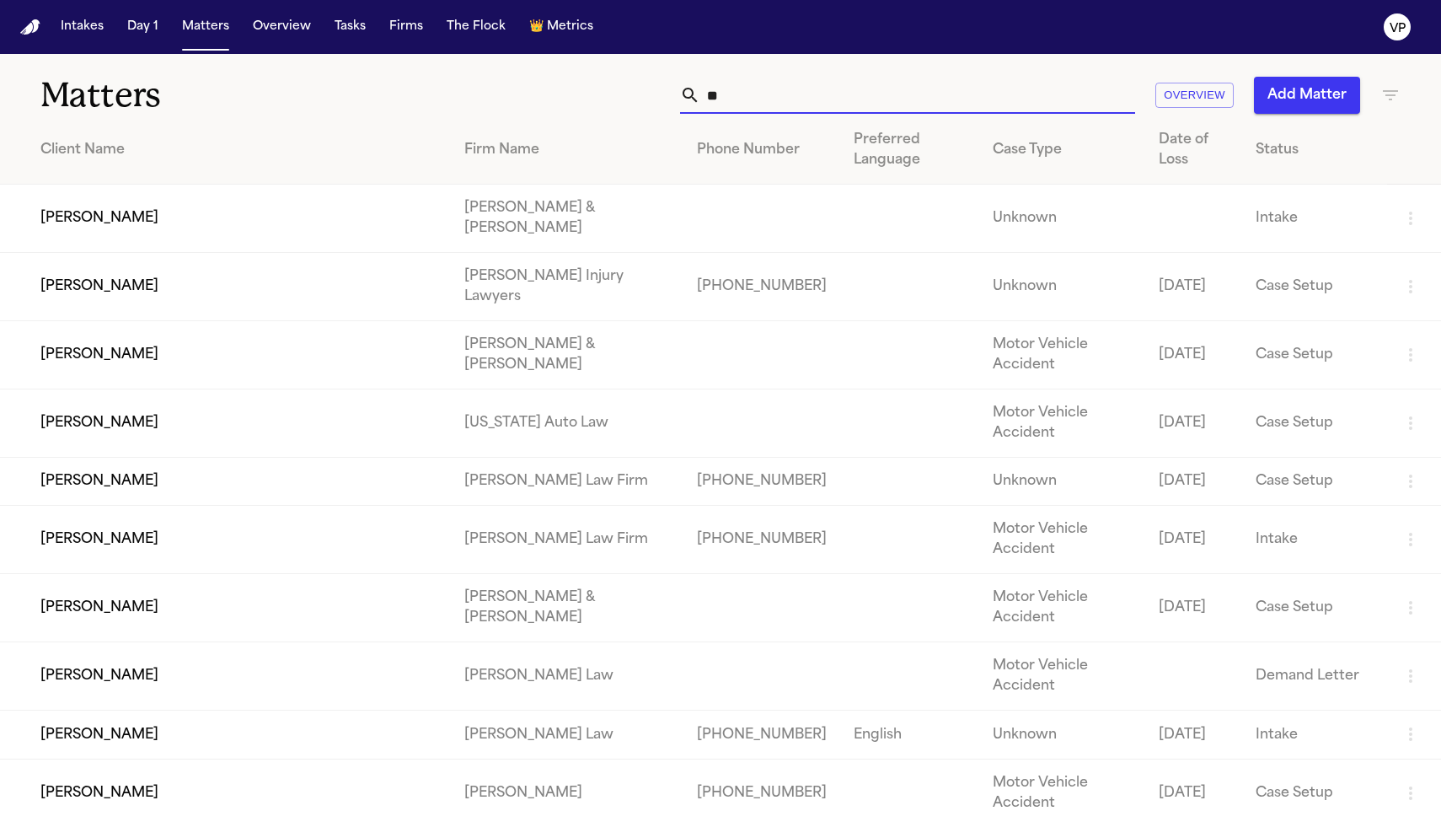
type input "*"
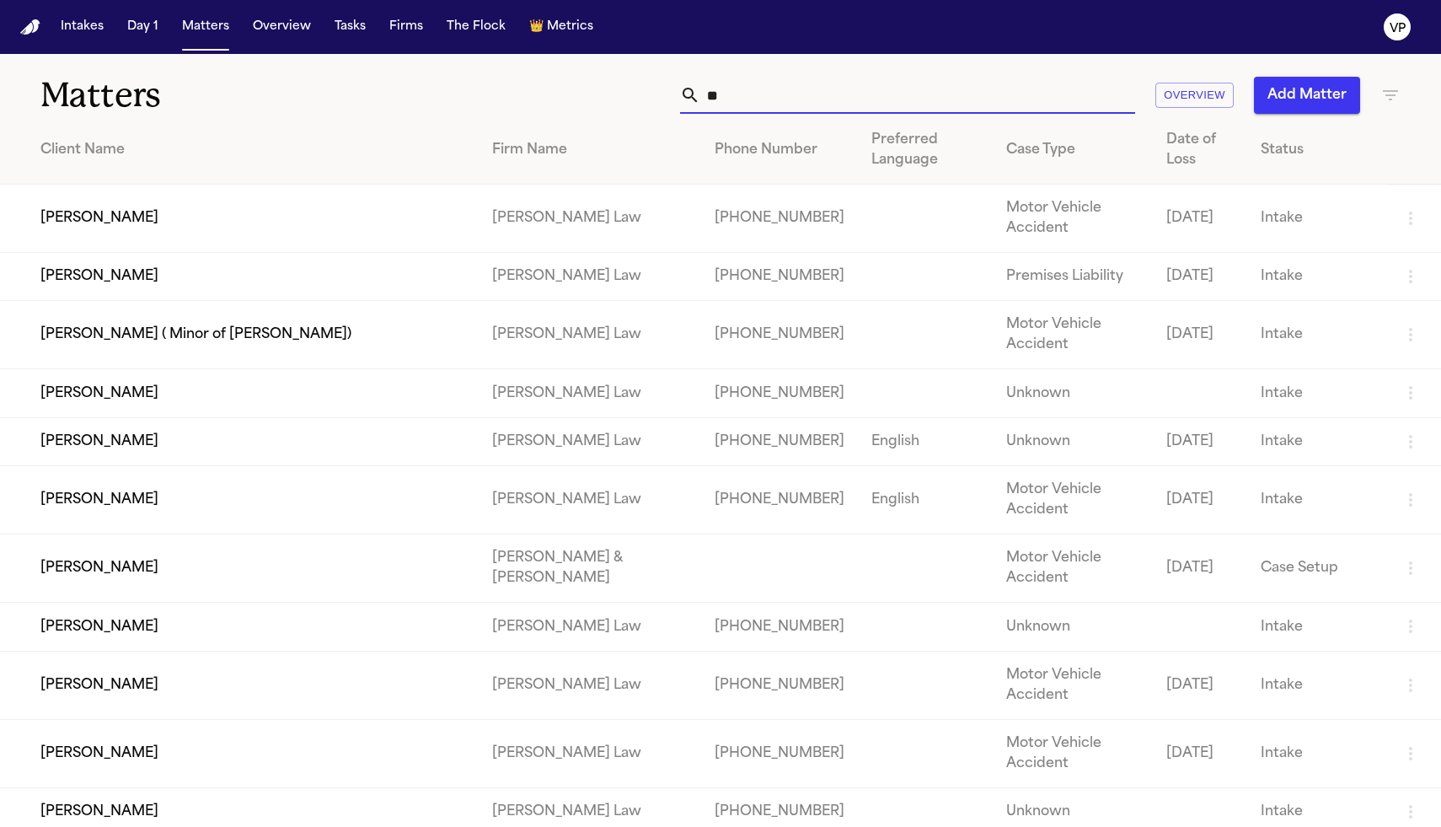
type input "*"
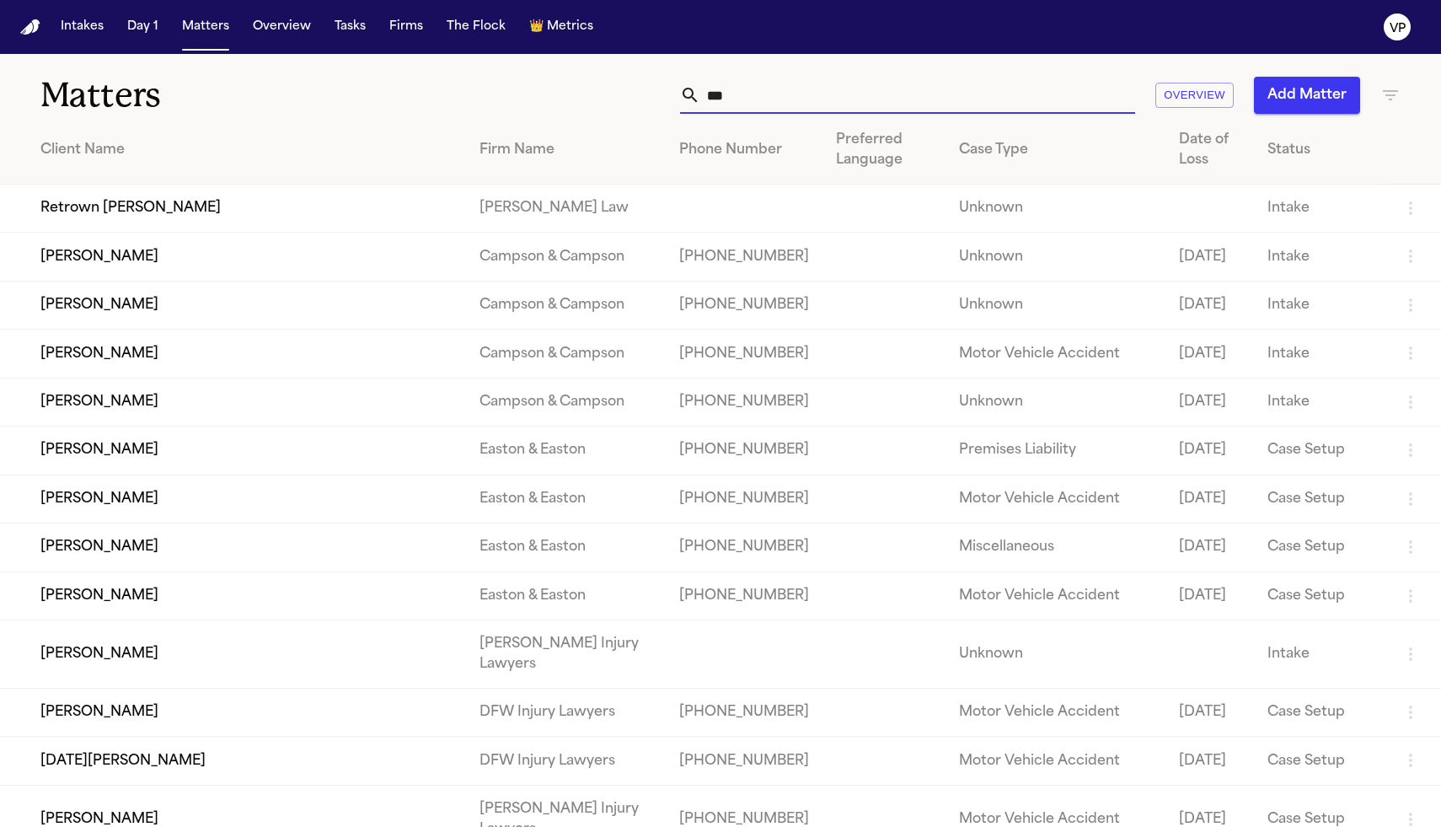
type input "****"
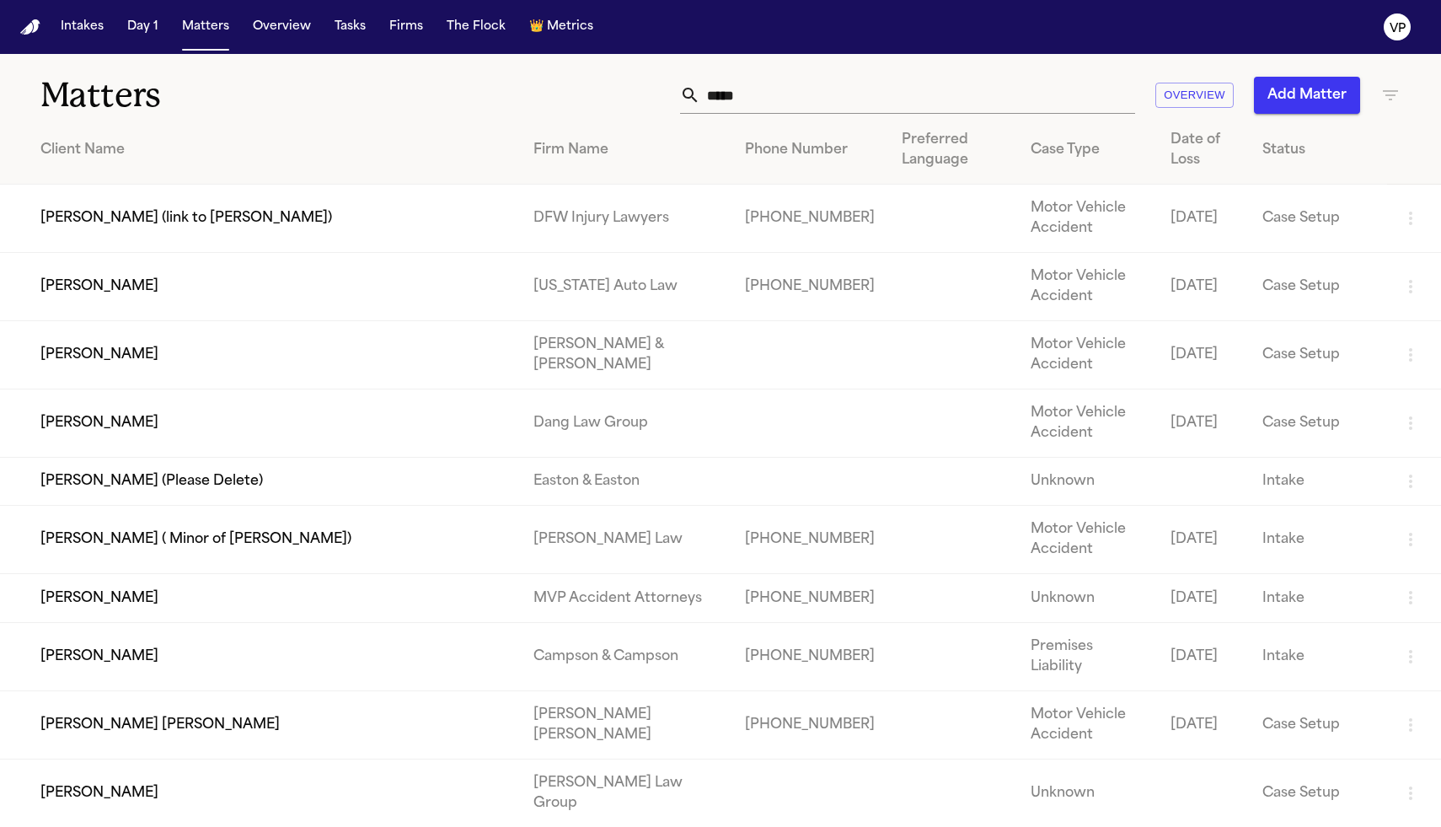
click at [953, 90] on input "****" at bounding box center [917, 95] width 435 height 37
type input "*"
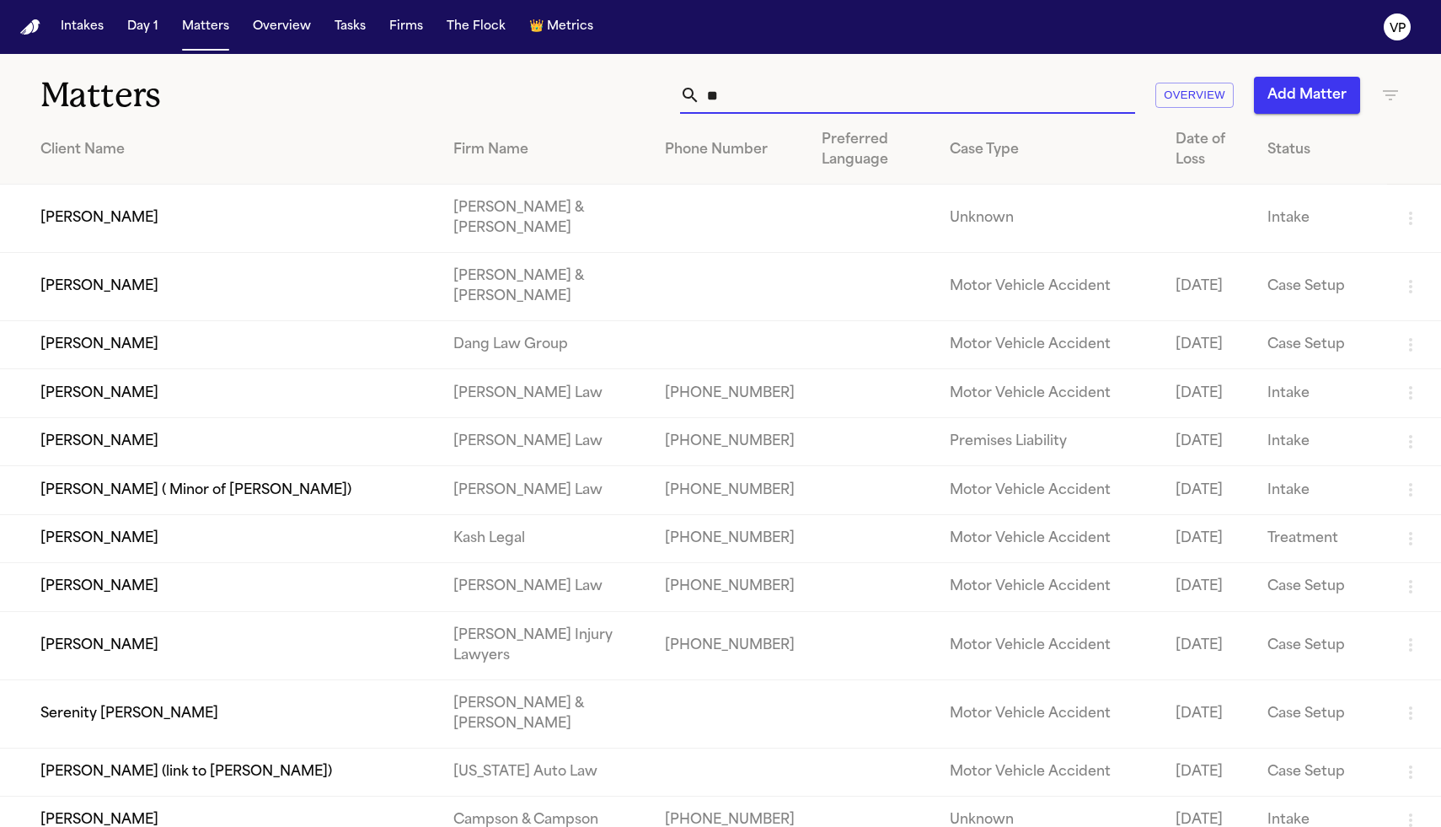
type input "*"
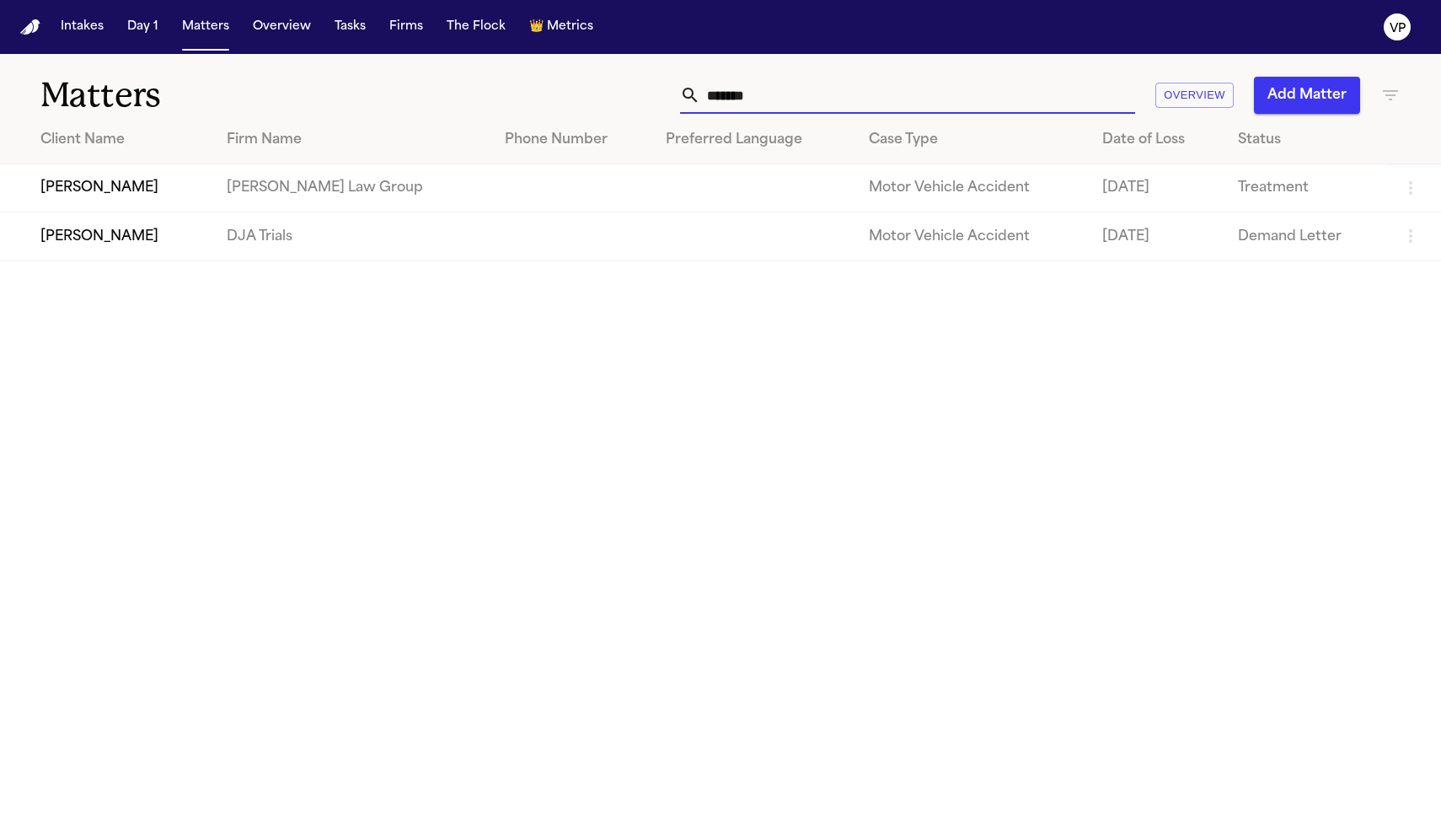
type input "*******"
click at [106, 190] on td "[PERSON_NAME]" at bounding box center [106, 188] width 213 height 48
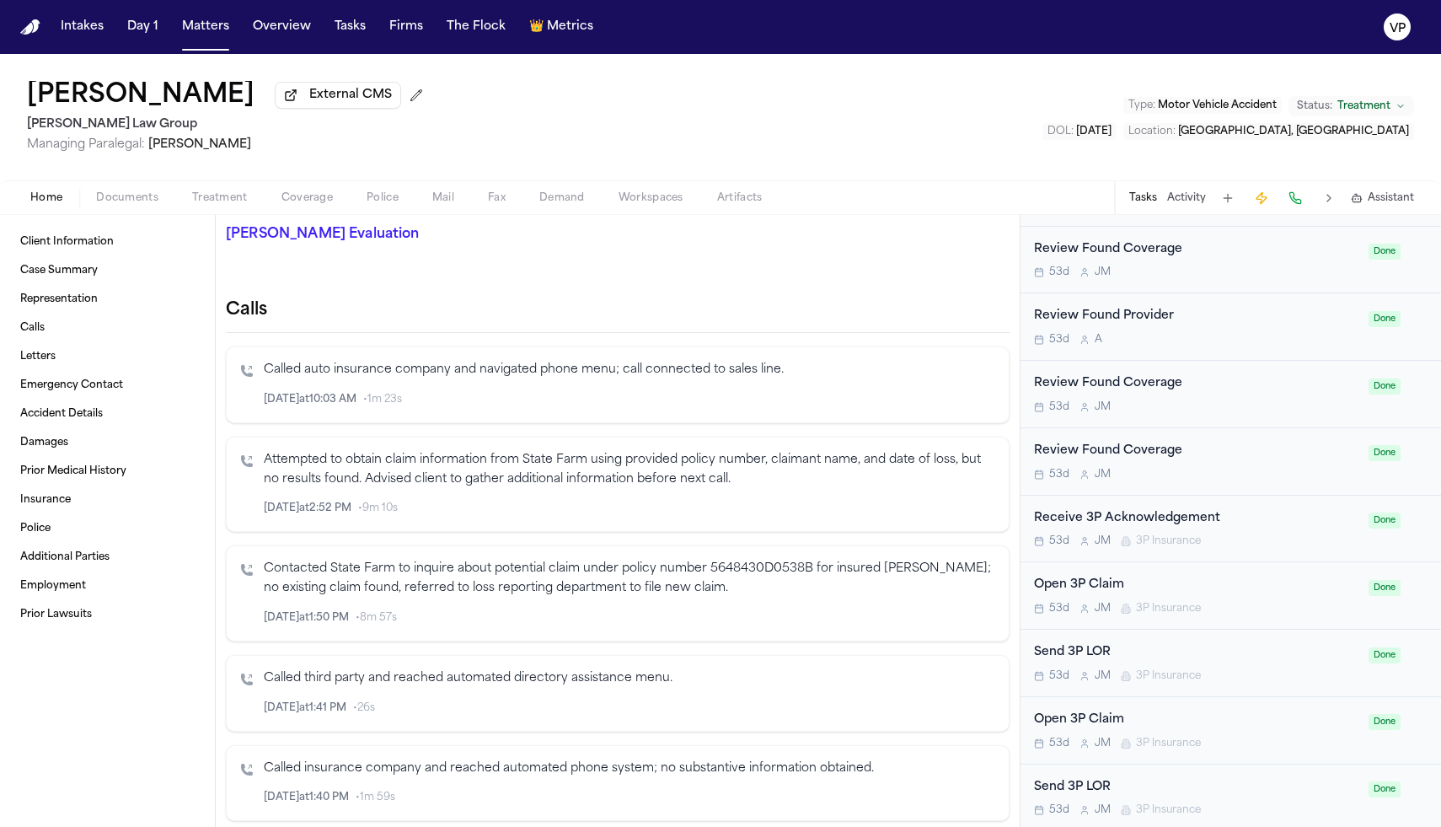
scroll to position [1920, 0]
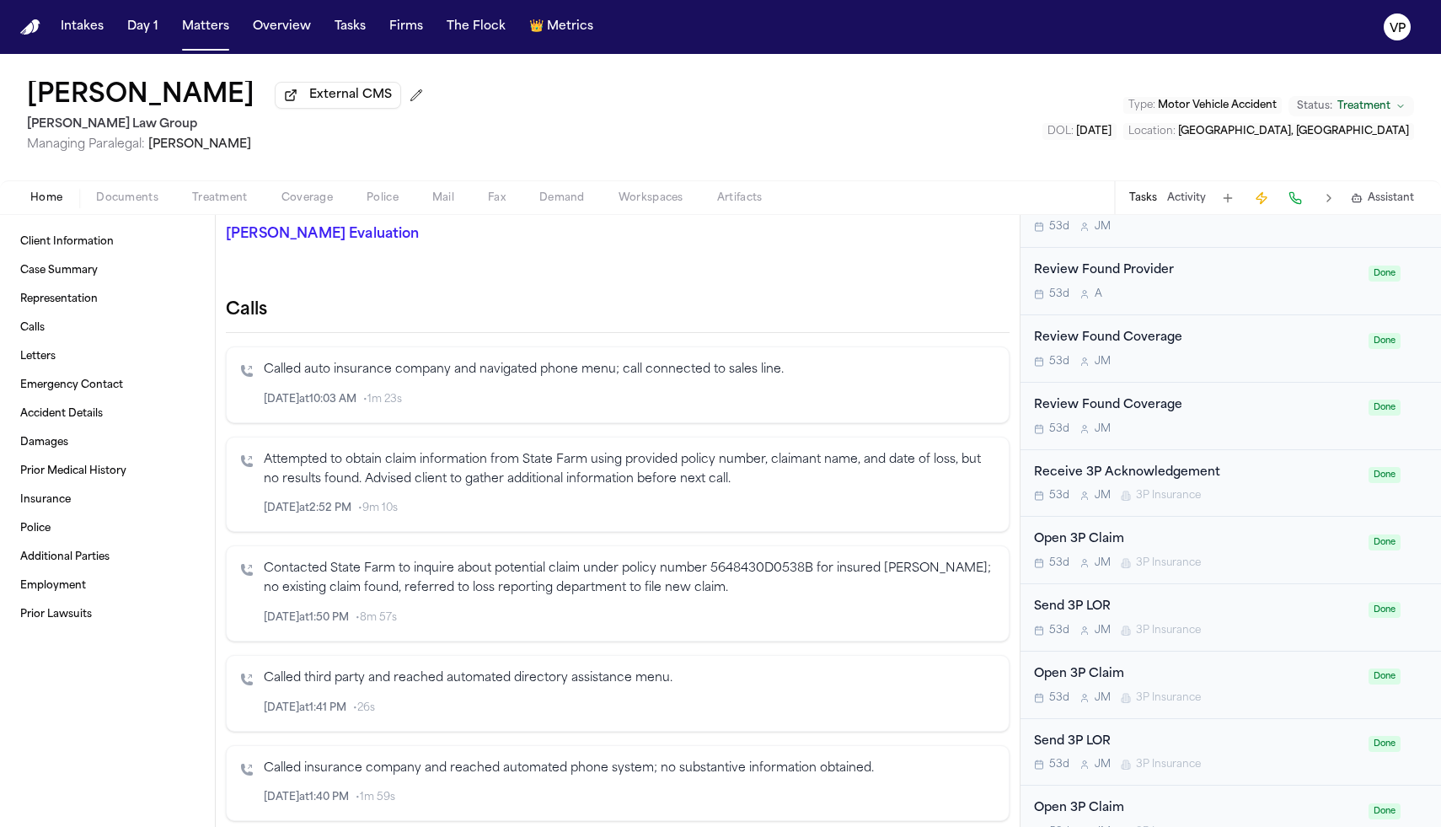
click at [1191, 203] on button "Activity" at bounding box center [1186, 197] width 39 height 13
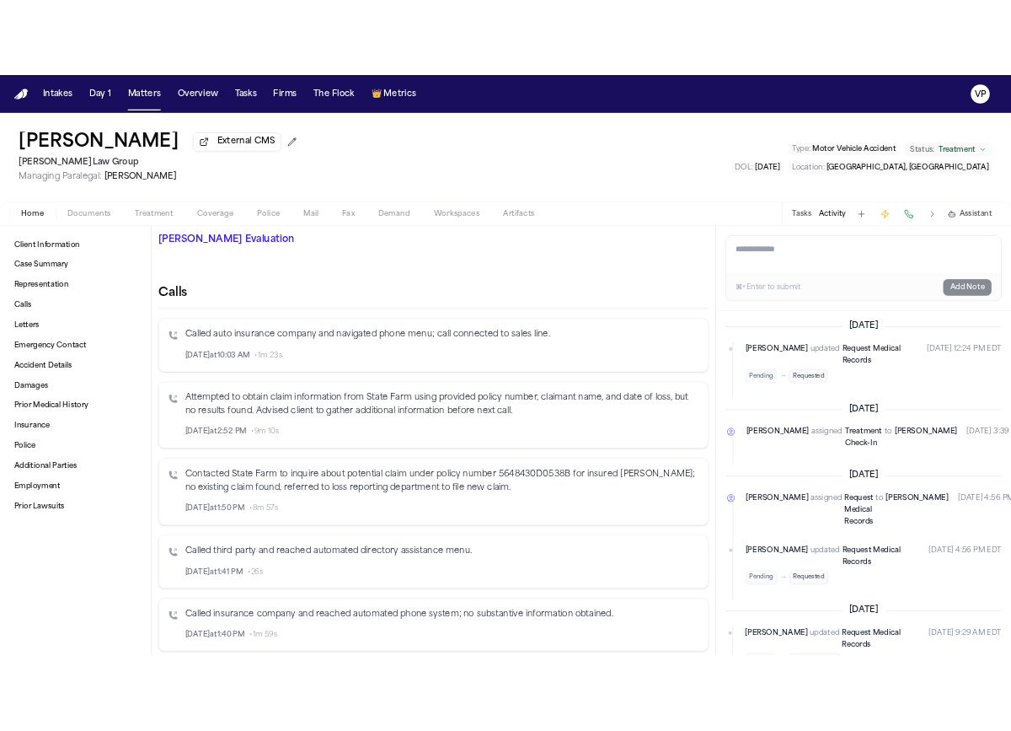
scroll to position [0, 0]
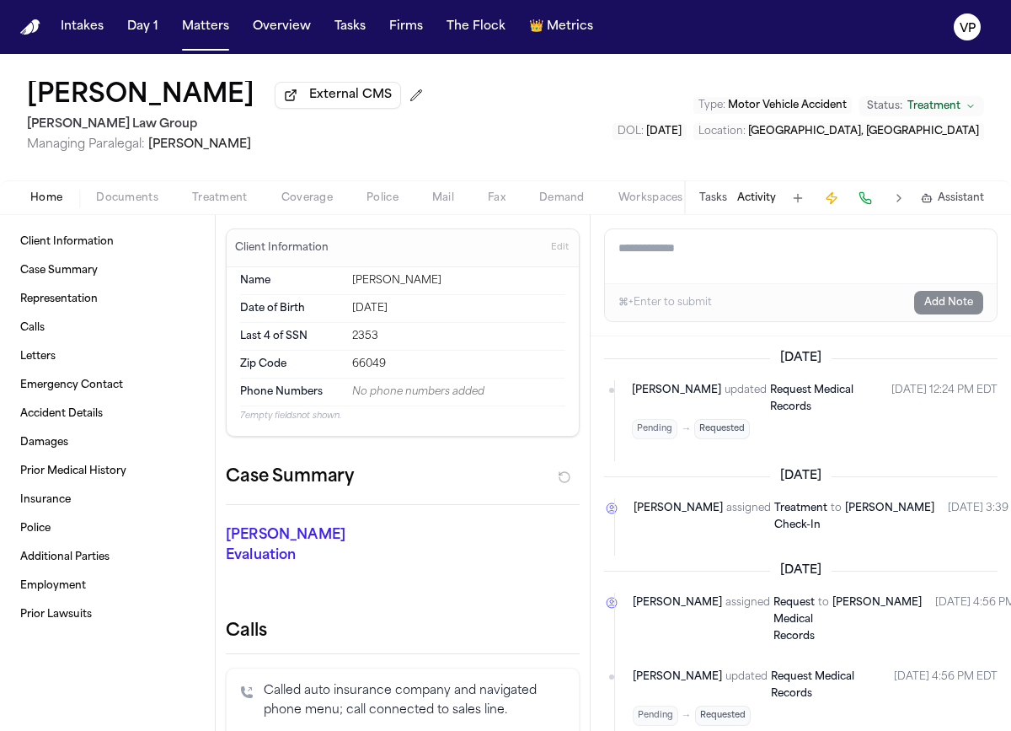
click at [718, 197] on button "Tasks" at bounding box center [714, 197] width 28 height 13
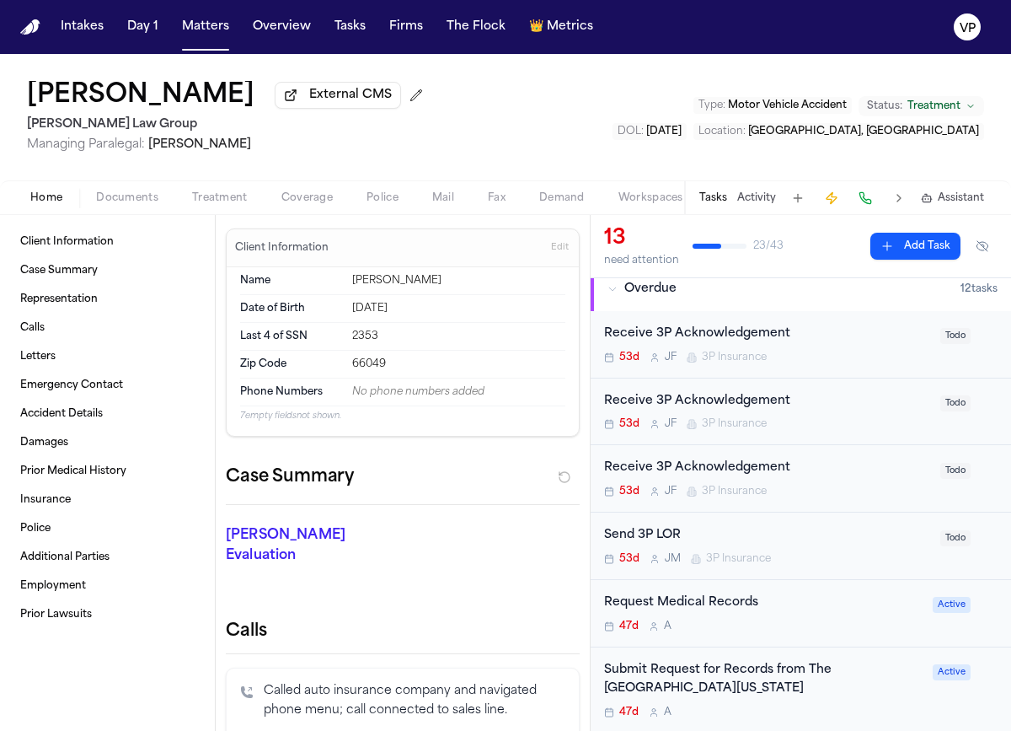
scroll to position [163, 0]
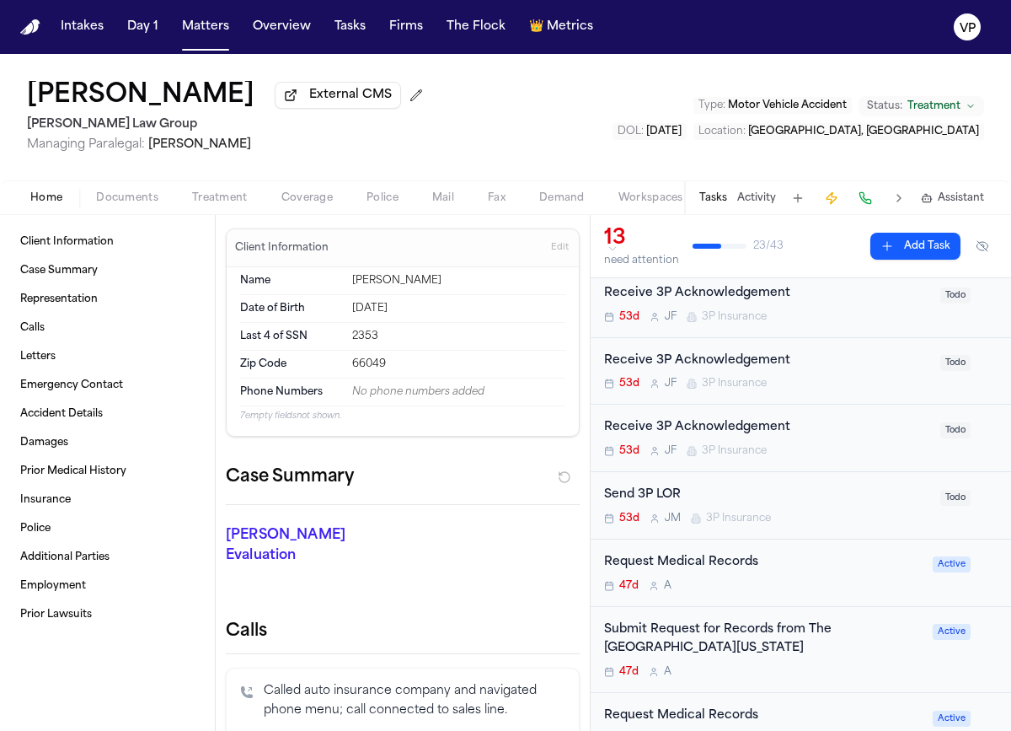
click at [758, 205] on button "Activity" at bounding box center [756, 197] width 39 height 13
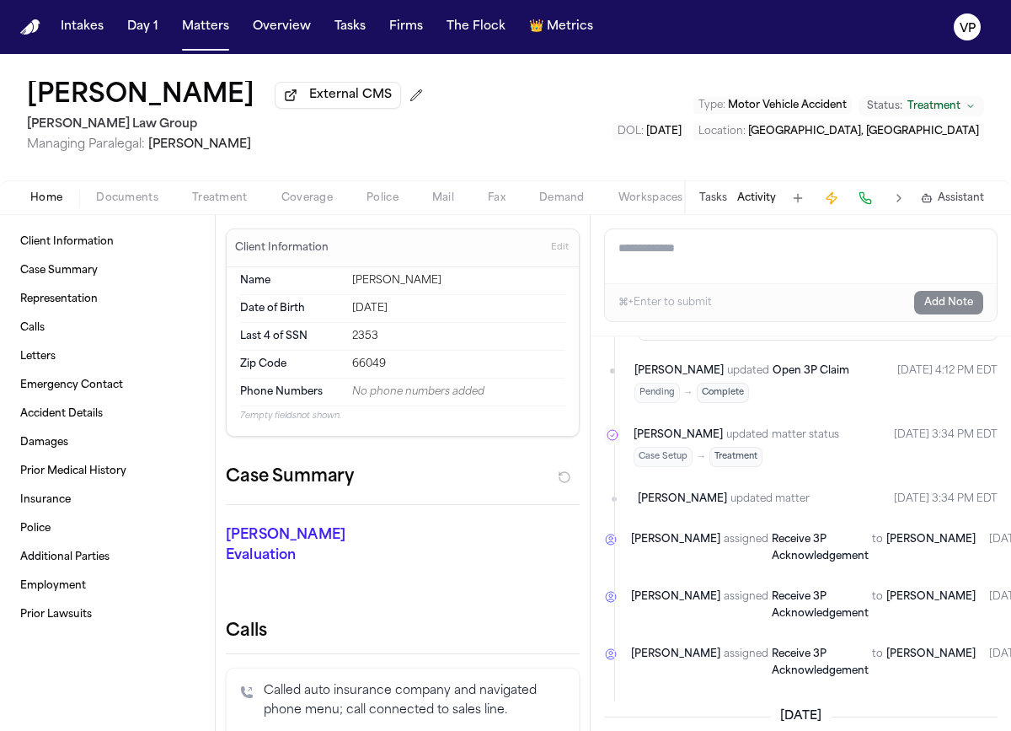
scroll to position [1868, 0]
click at [291, 212] on div "Home Documents Treatment Coverage Police Mail Fax Demand Workspaces Artifacts T…" at bounding box center [505, 197] width 1011 height 34
click at [308, 201] on span "Coverage" at bounding box center [307, 197] width 51 height 13
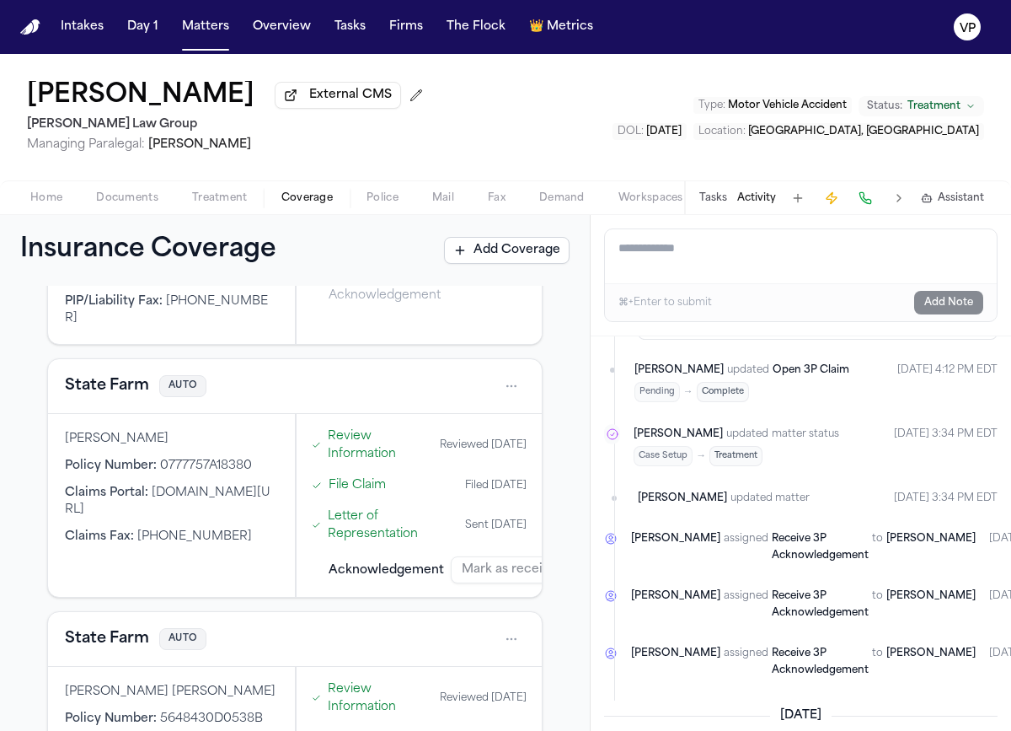
scroll to position [823, 0]
